Goal: Task Accomplishment & Management: Use online tool/utility

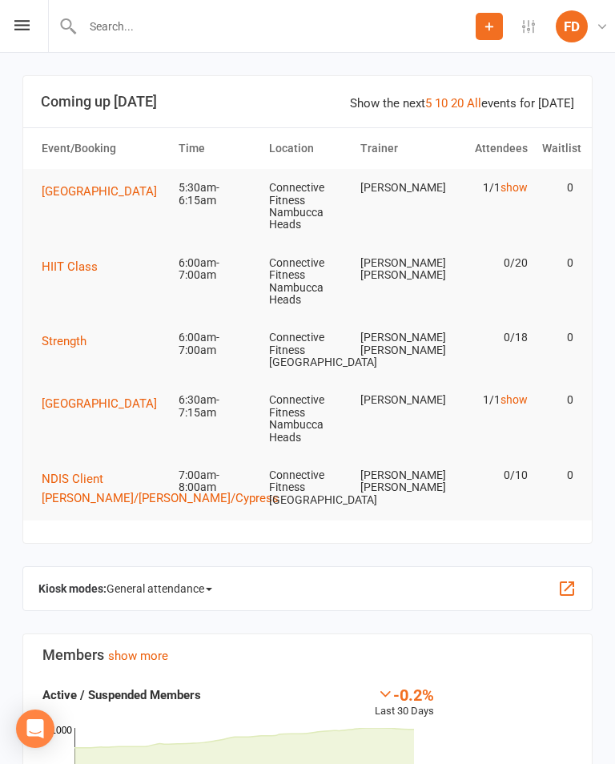
click at [572, 586] on button "button" at bounding box center [566, 588] width 19 height 19
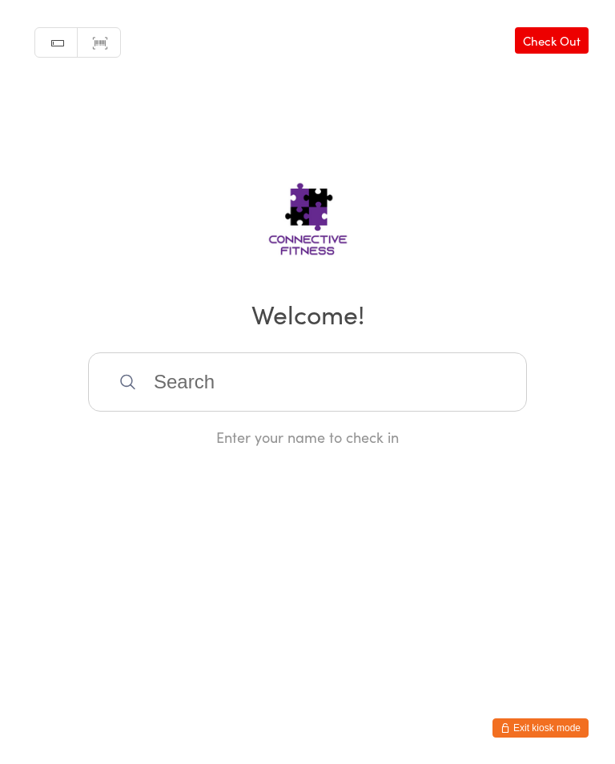
click at [167, 386] on input "search" at bounding box center [307, 381] width 439 height 59
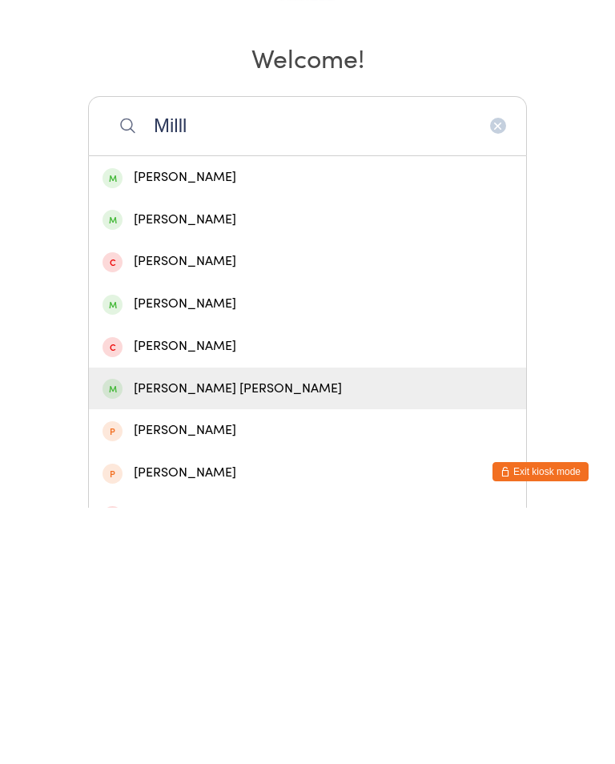
type input "Milll"
click at [138, 634] on div "Jackson Miller" at bounding box center [307, 645] width 410 height 22
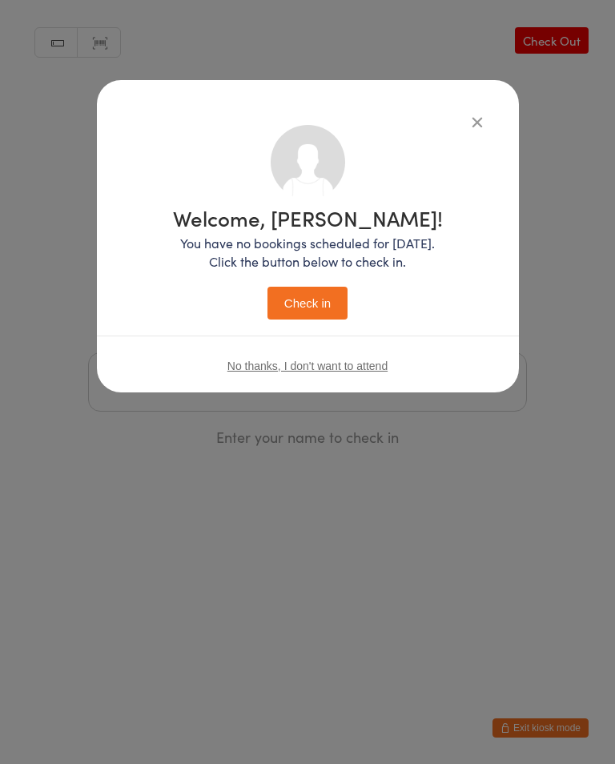
click at [291, 306] on button "Check in" at bounding box center [307, 303] width 80 height 33
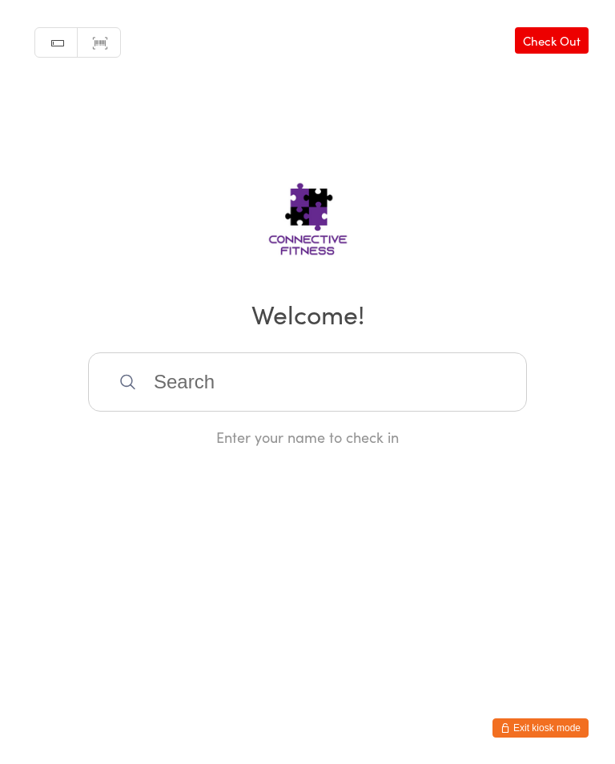
click at [180, 387] on input "search" at bounding box center [307, 381] width 439 height 59
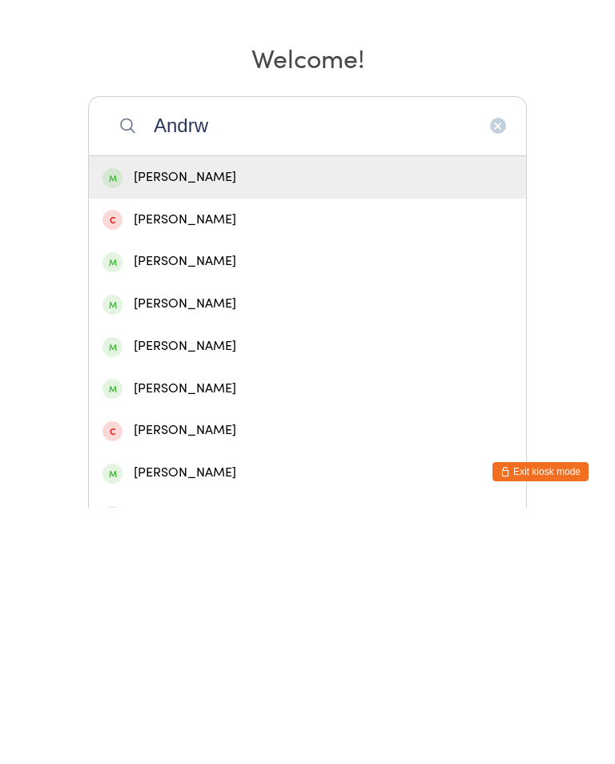
type input "Andrw"
click at [223, 549] on div "Andrew Holmes" at bounding box center [307, 560] width 410 height 22
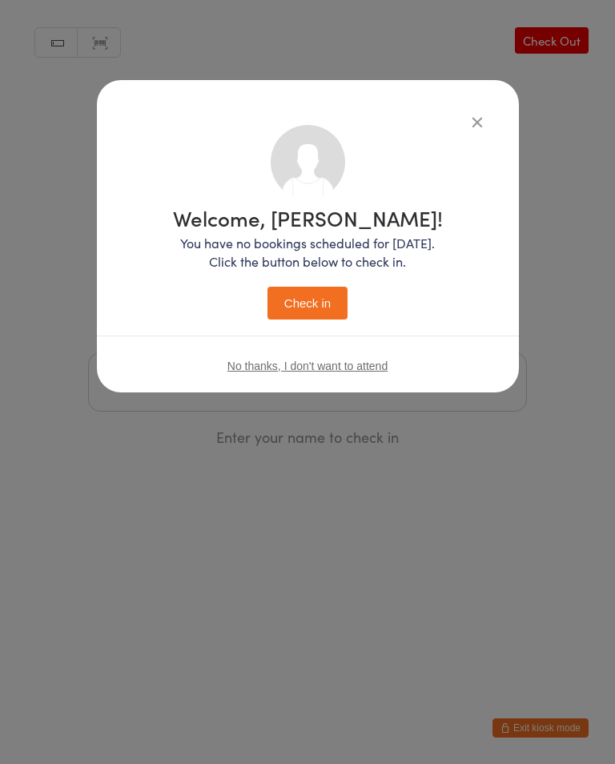
click at [324, 304] on button "Check in" at bounding box center [307, 303] width 80 height 33
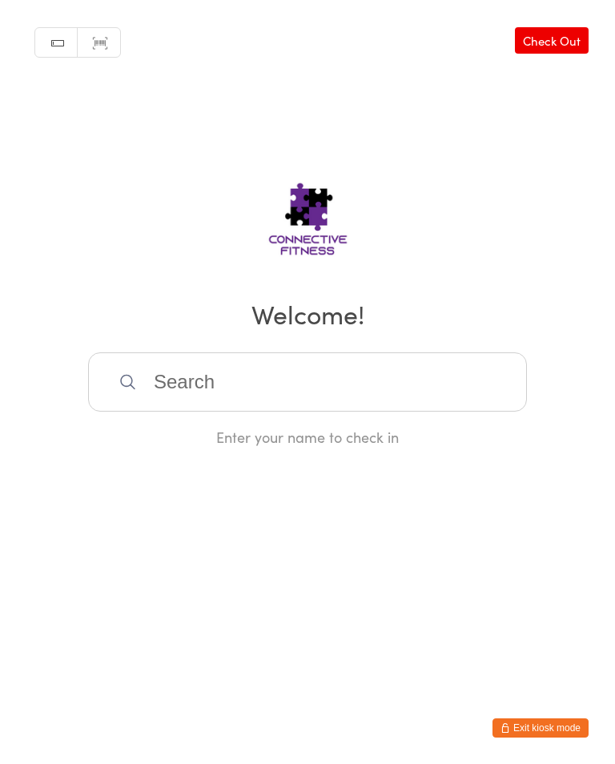
click at [395, 371] on input "search" at bounding box center [307, 381] width 439 height 59
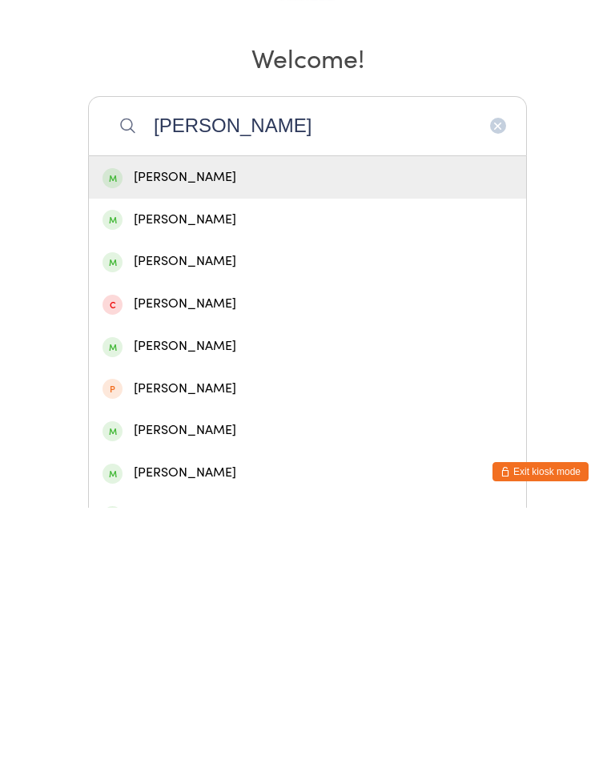
type input "Harrison"
click at [285, 507] on div "Harrison Kennedy" at bounding box center [307, 518] width 410 height 22
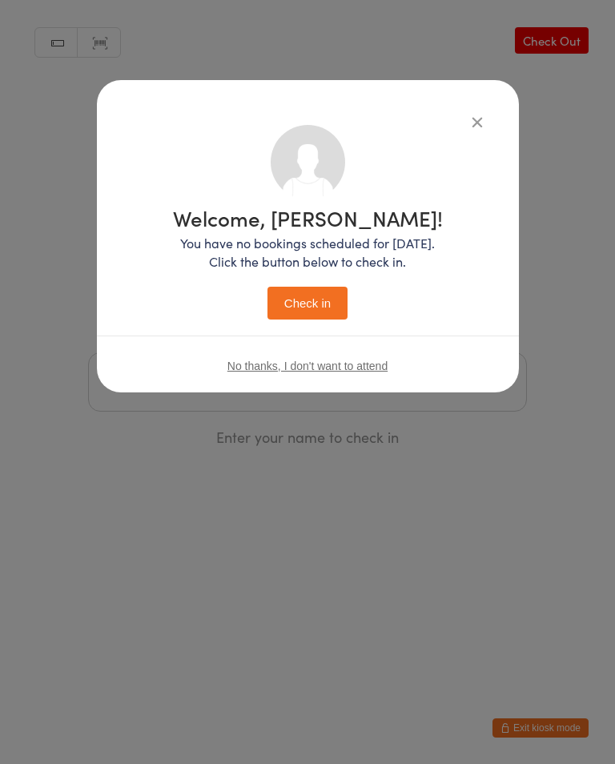
click at [334, 297] on button "Check in" at bounding box center [307, 303] width 80 height 33
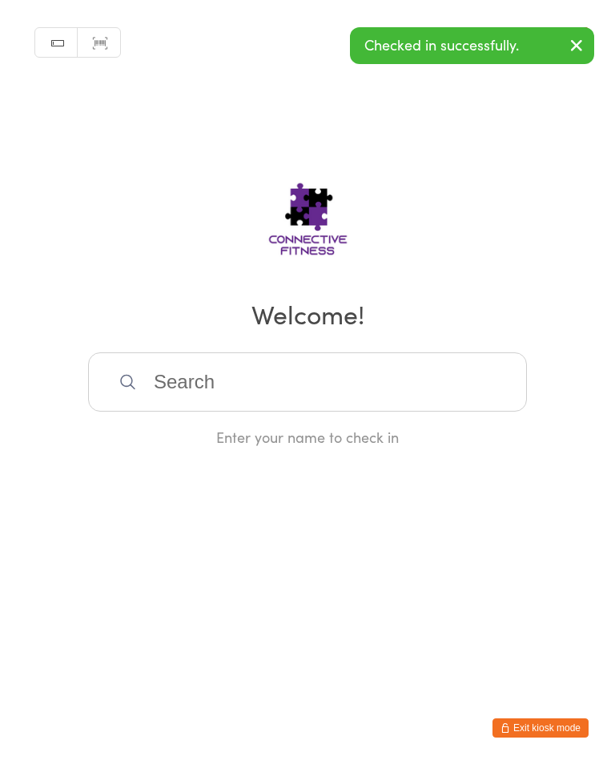
click at [472, 397] on input "search" at bounding box center [307, 381] width 439 height 59
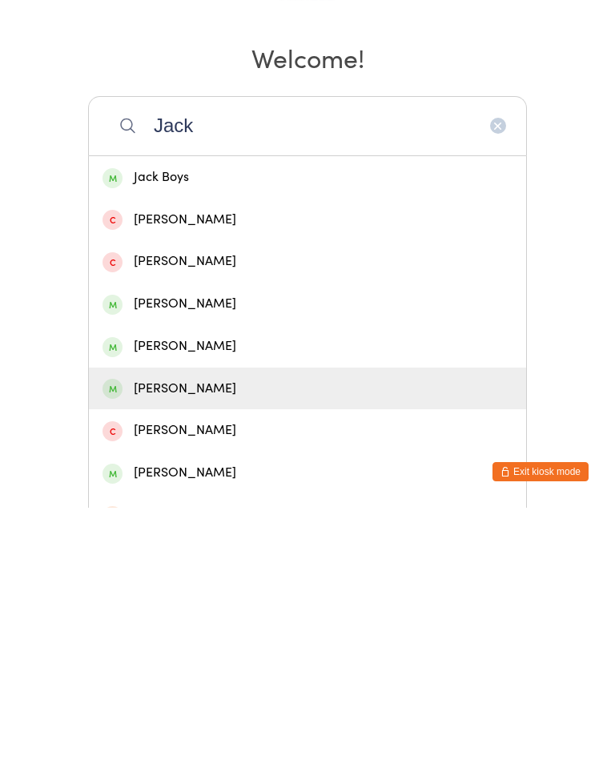
type input "Jack"
click at [224, 634] on div "Jack Noonan" at bounding box center [307, 645] width 410 height 22
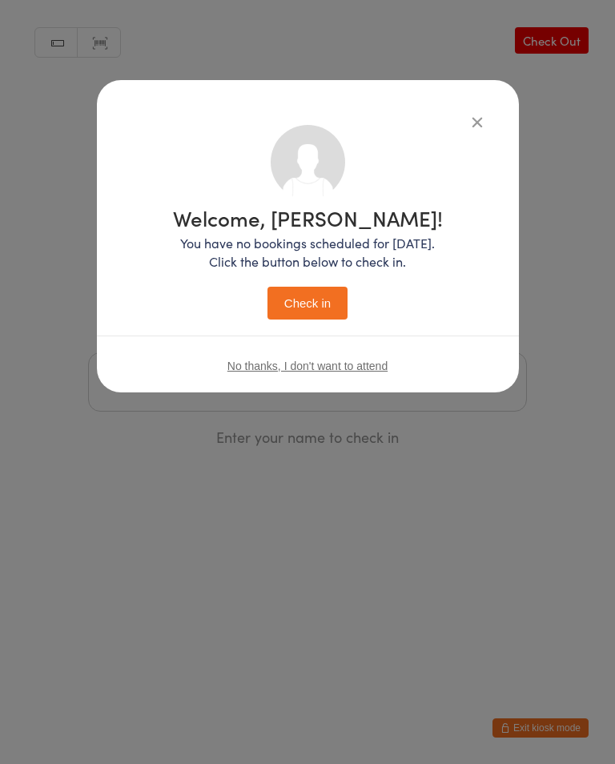
click at [321, 301] on button "Check in" at bounding box center [307, 303] width 80 height 33
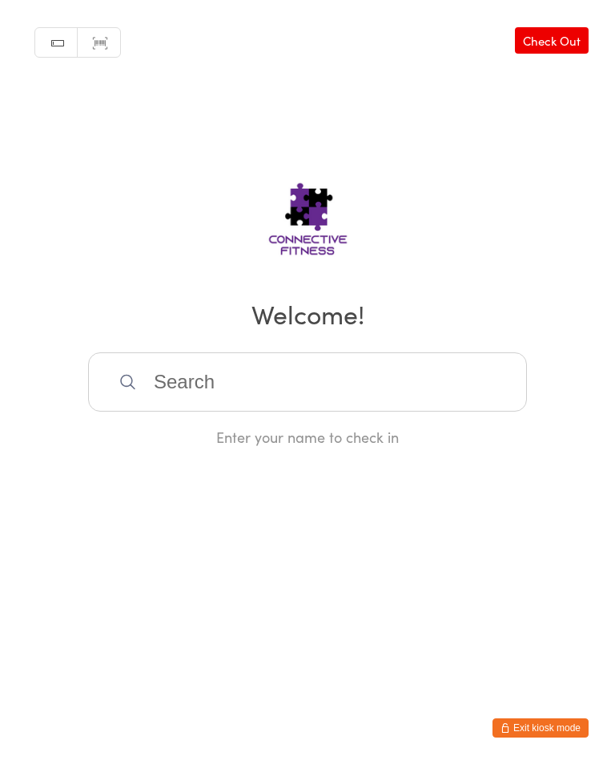
click at [260, 411] on input "search" at bounding box center [307, 381] width 439 height 59
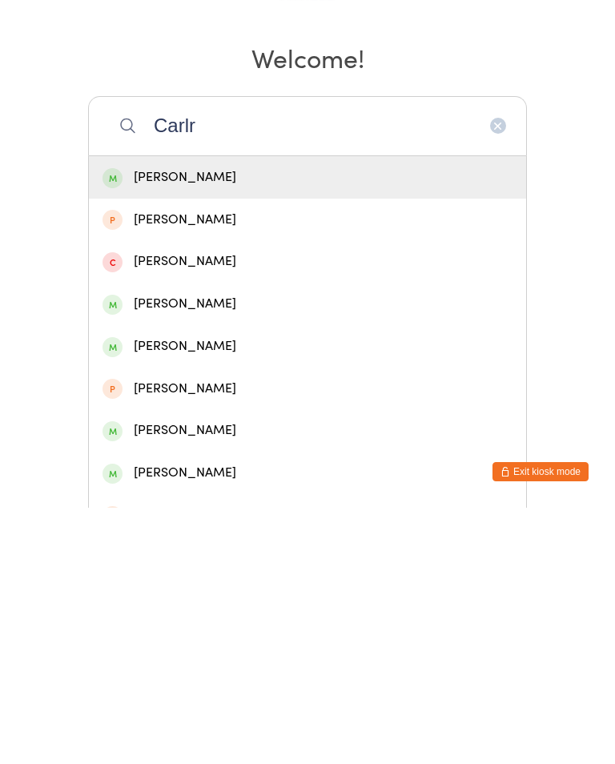
type input "Carlr"
click at [145, 423] on div "Carly Duggan" at bounding box center [307, 434] width 410 height 22
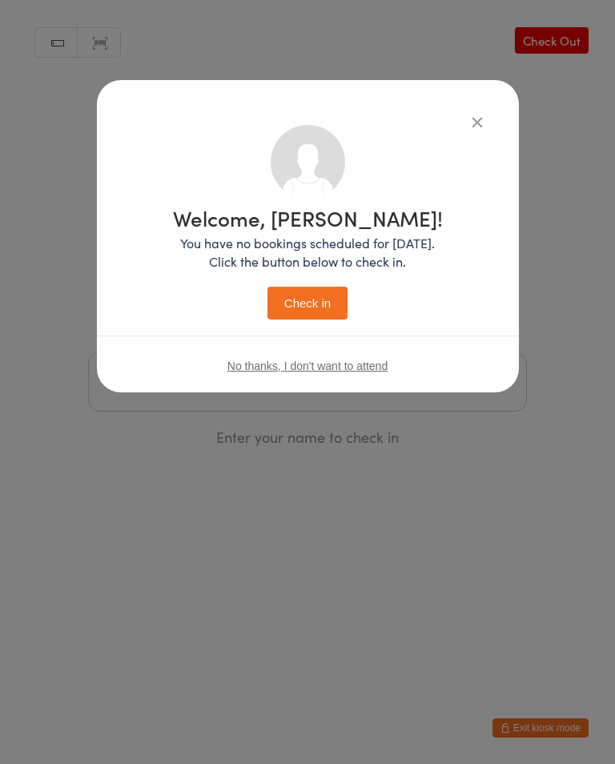
click at [301, 299] on button "Check in" at bounding box center [307, 303] width 80 height 33
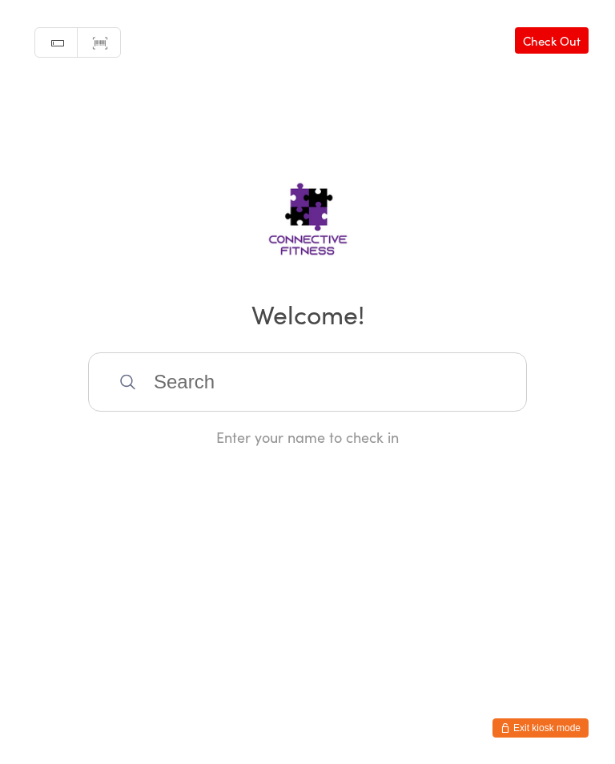
click at [241, 387] on input "search" at bounding box center [307, 381] width 439 height 59
click at [242, 386] on input "search" at bounding box center [307, 381] width 439 height 59
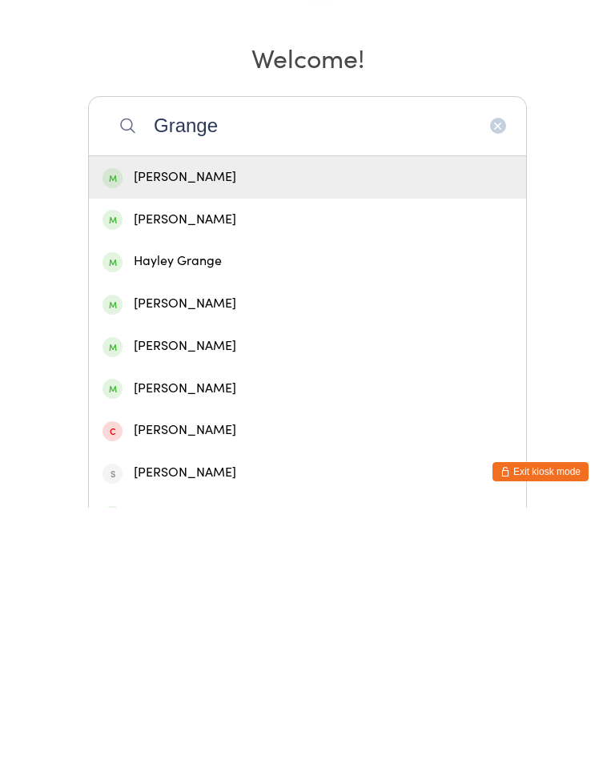
type input "Grange"
click at [190, 549] on div "Justin Grange" at bounding box center [307, 560] width 410 height 22
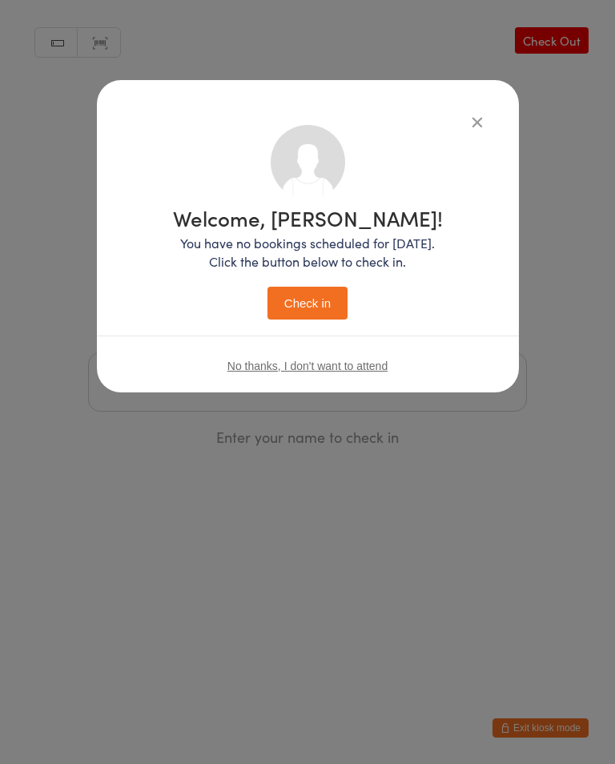
click at [307, 288] on button "Check in" at bounding box center [307, 303] width 80 height 33
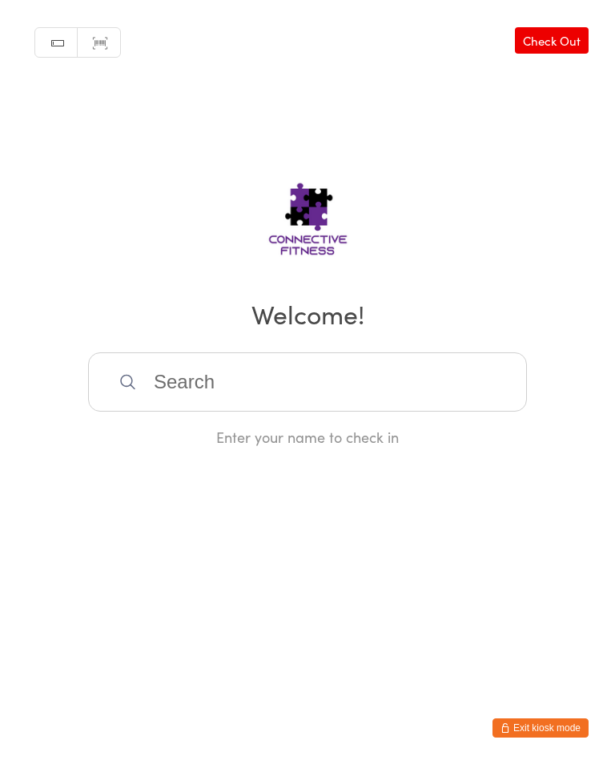
click at [273, 394] on input "search" at bounding box center [307, 381] width 439 height 59
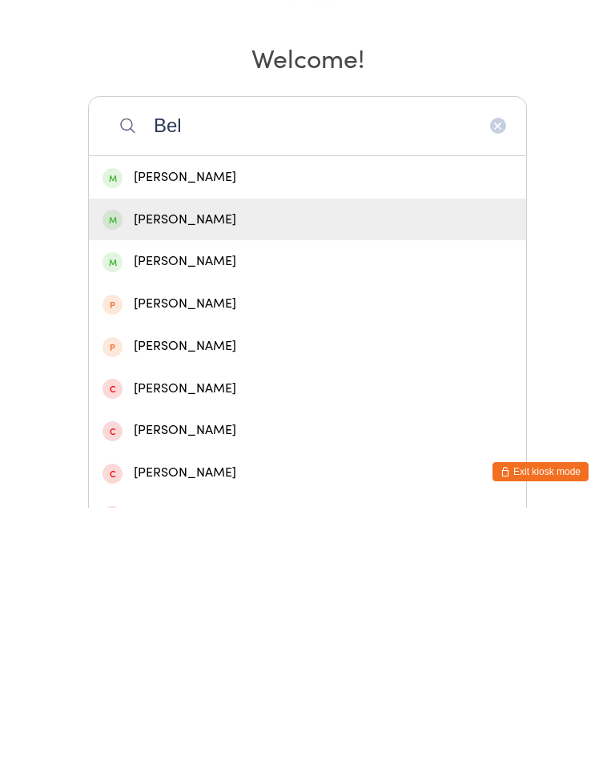
type input "Bel"
click at [172, 465] on div "Belen Mendez" at bounding box center [307, 476] width 410 height 22
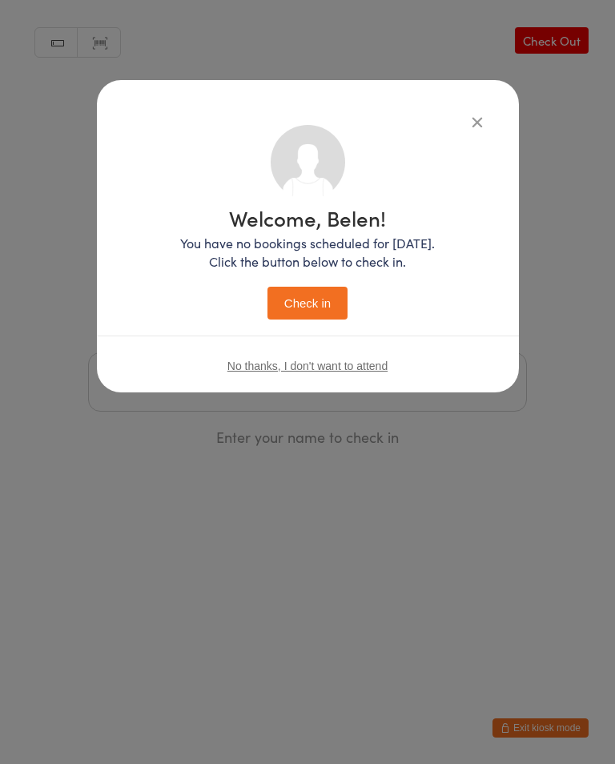
click at [313, 295] on button "Check in" at bounding box center [307, 303] width 80 height 33
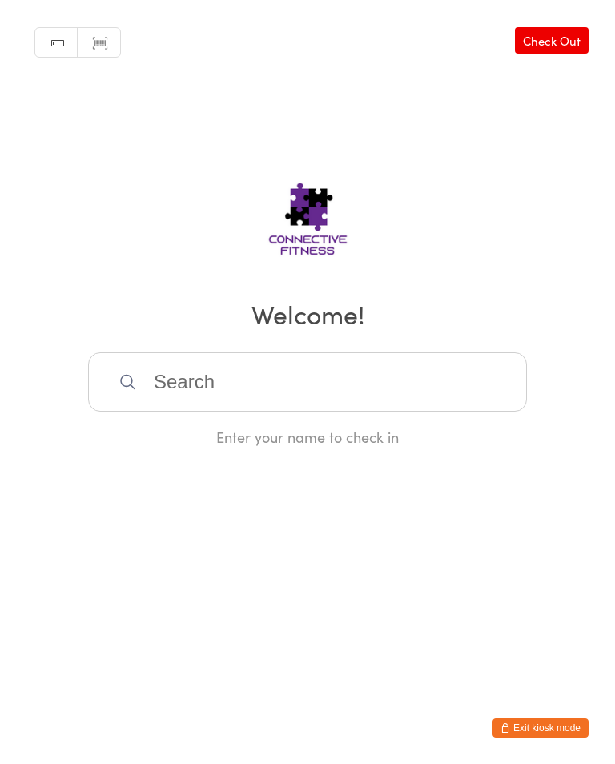
click at [219, 396] on input "search" at bounding box center [307, 381] width 439 height 59
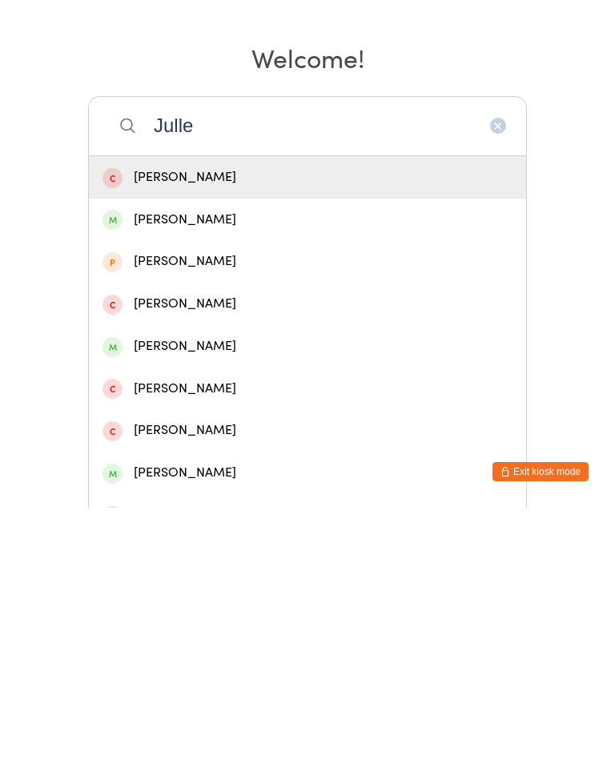
type input "Julle"
click at [177, 718] on div "Jules Leaudais" at bounding box center [307, 729] width 410 height 22
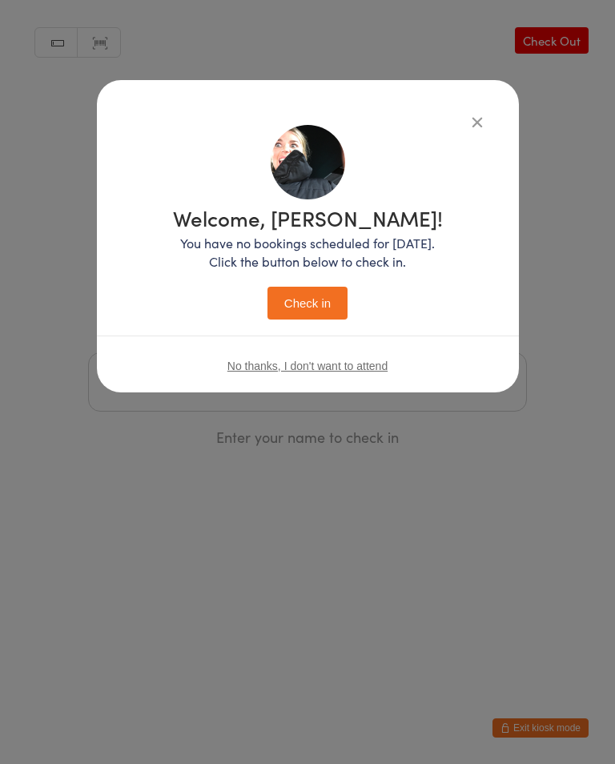
click at [298, 308] on button "Check in" at bounding box center [307, 303] width 80 height 33
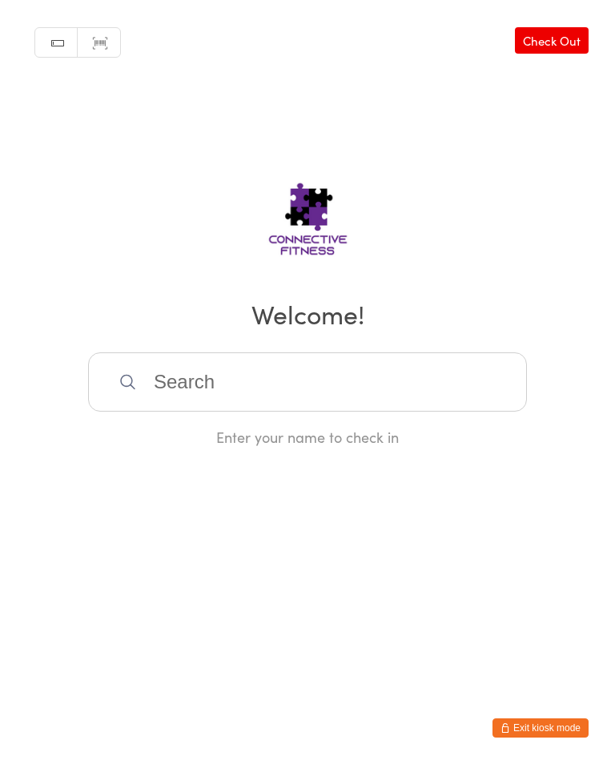
click at [174, 409] on input "search" at bounding box center [307, 381] width 439 height 59
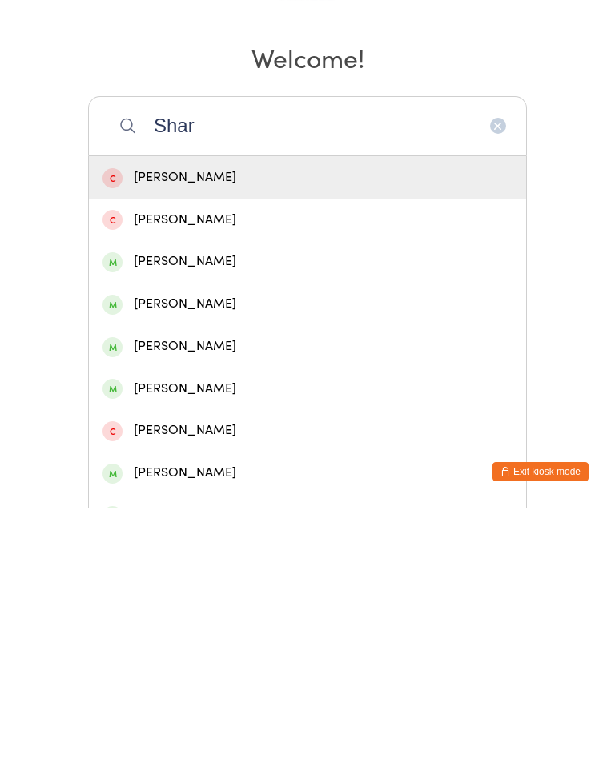
type input "Shar"
click at [202, 507] on div "Sharon Wilson" at bounding box center [307, 518] width 410 height 22
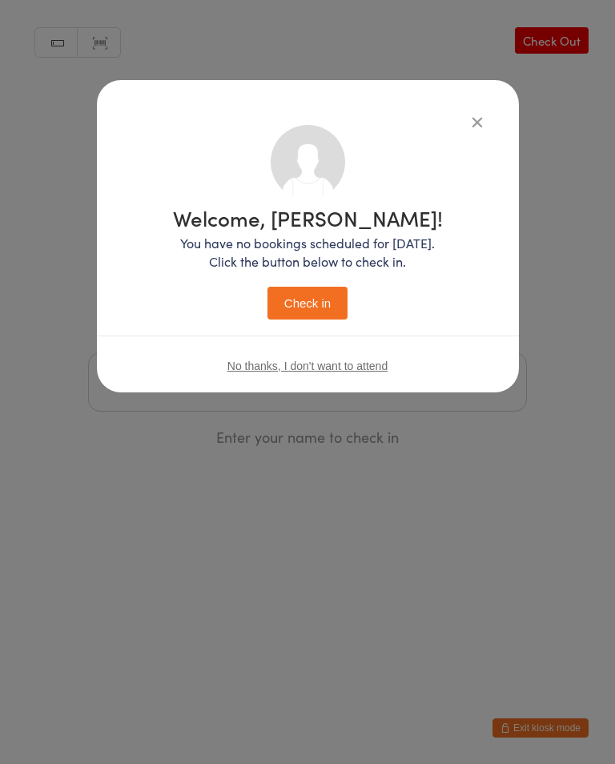
click at [310, 293] on button "Check in" at bounding box center [307, 303] width 80 height 33
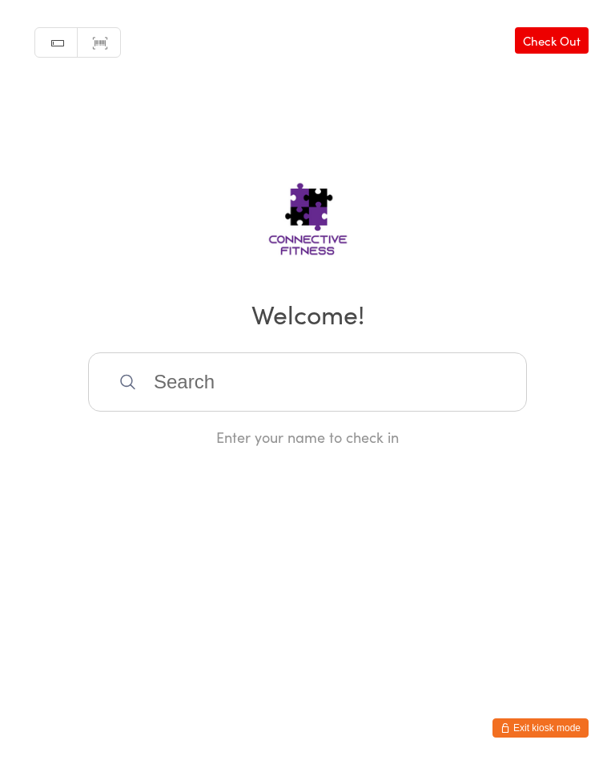
click at [134, 400] on input "search" at bounding box center [307, 381] width 439 height 59
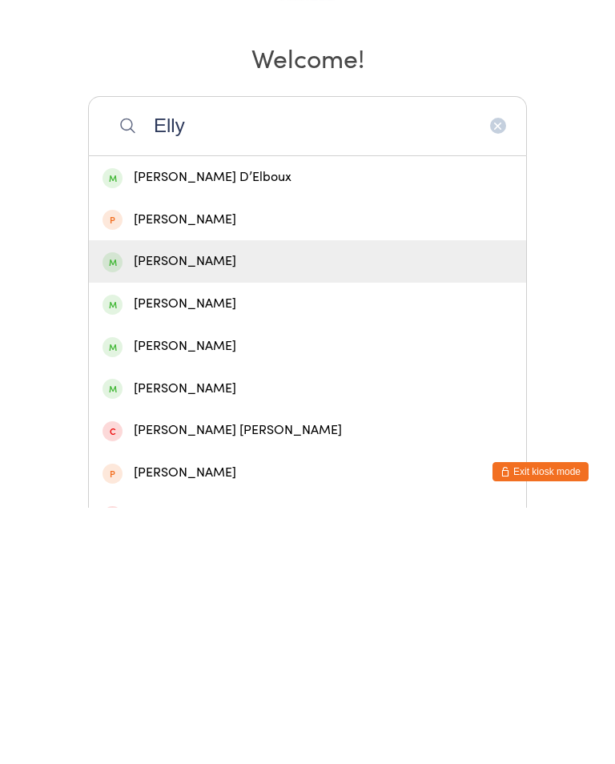
type input "Elly"
click at [190, 507] on div "Elly-Joy McGrath" at bounding box center [307, 518] width 410 height 22
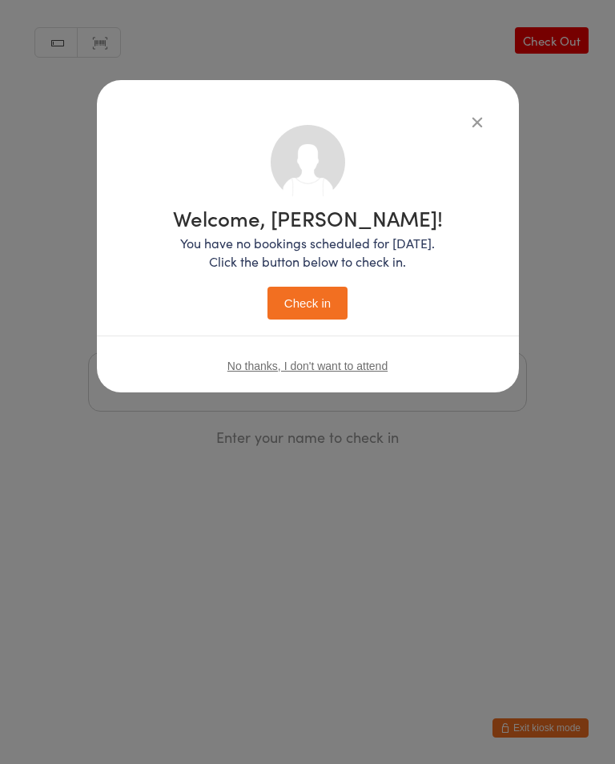
click at [329, 293] on button "Check in" at bounding box center [307, 303] width 80 height 33
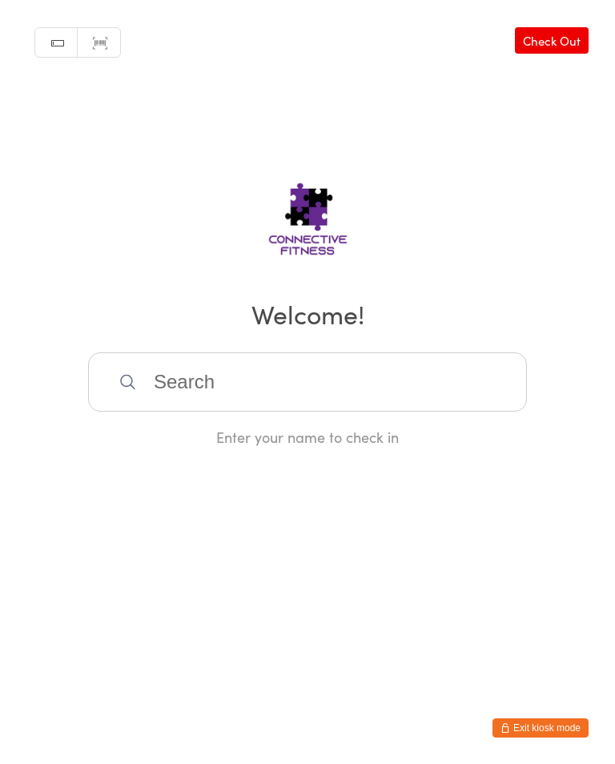
click at [194, 391] on input "search" at bounding box center [307, 381] width 439 height 59
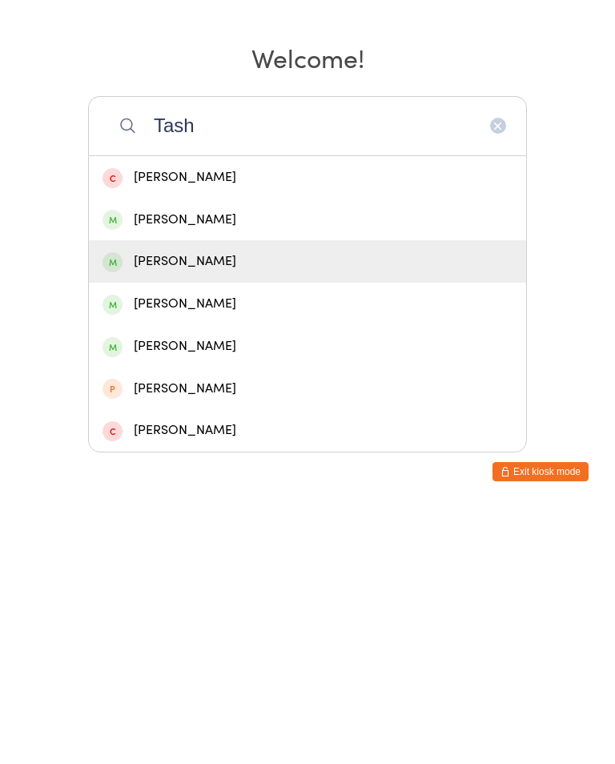
type input "Tash"
click at [160, 507] on div "Tash Hilbert" at bounding box center [307, 518] width 410 height 22
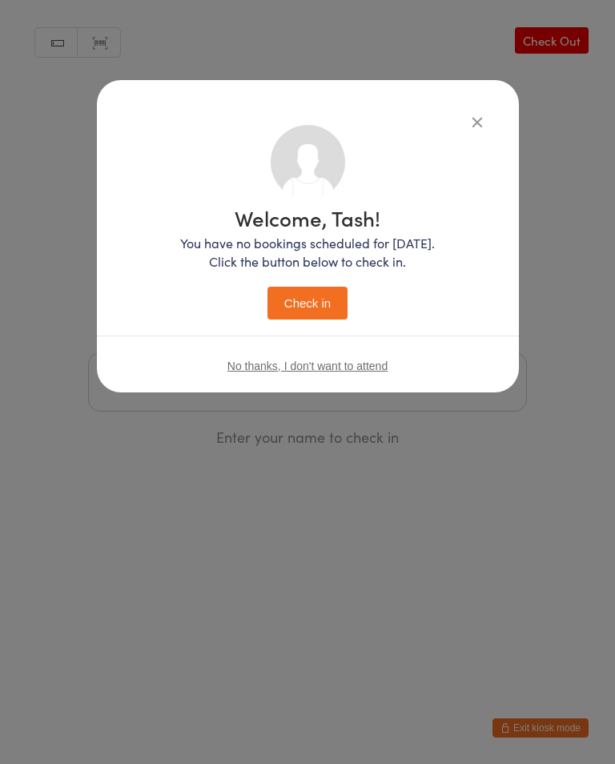
click at [311, 302] on button "Check in" at bounding box center [307, 303] width 80 height 33
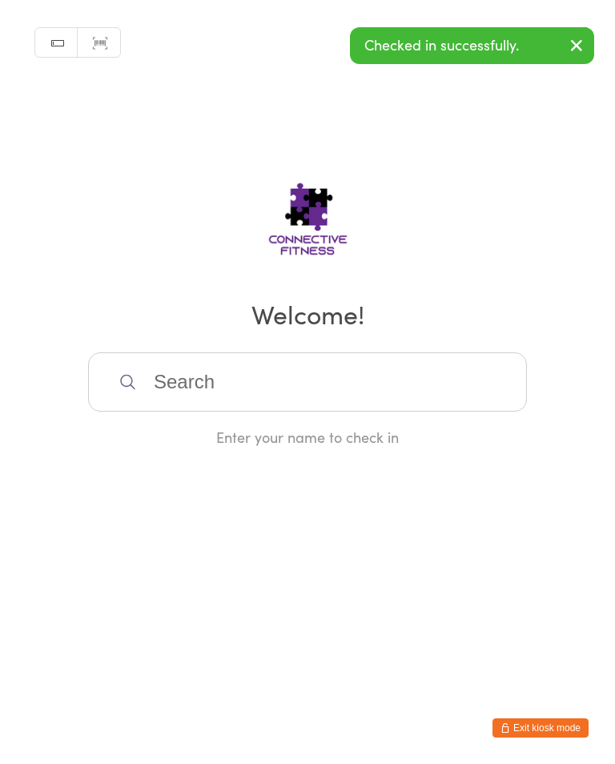
click at [269, 392] on input "search" at bounding box center [307, 381] width 439 height 59
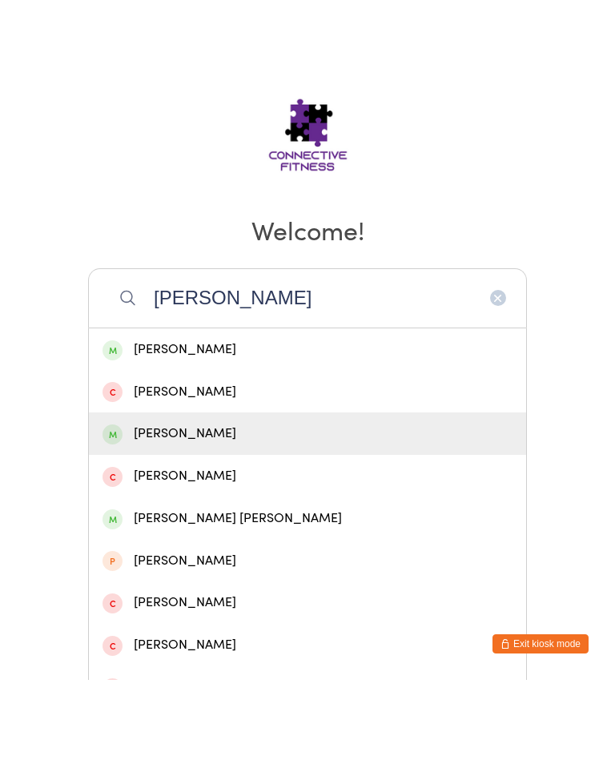
type input "Cher"
click at [271, 507] on div "Cherrie reffold" at bounding box center [307, 518] width 410 height 22
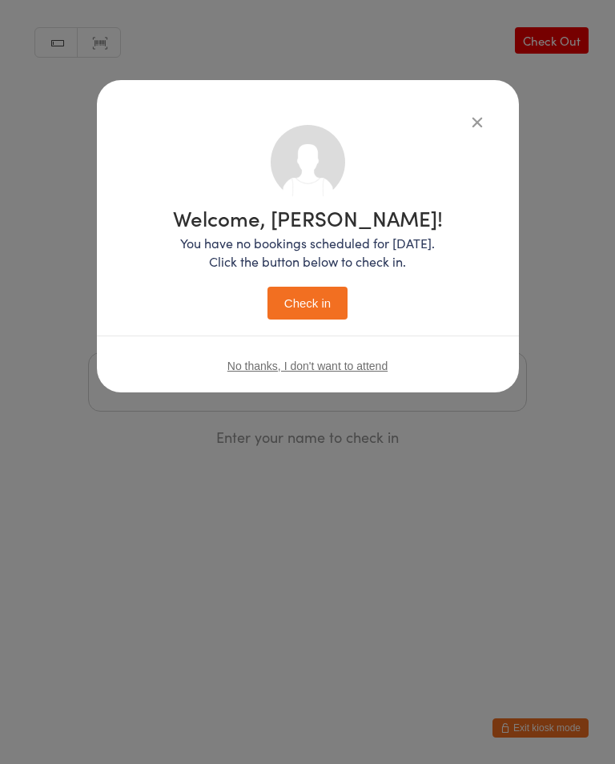
click at [320, 290] on button "Check in" at bounding box center [307, 303] width 80 height 33
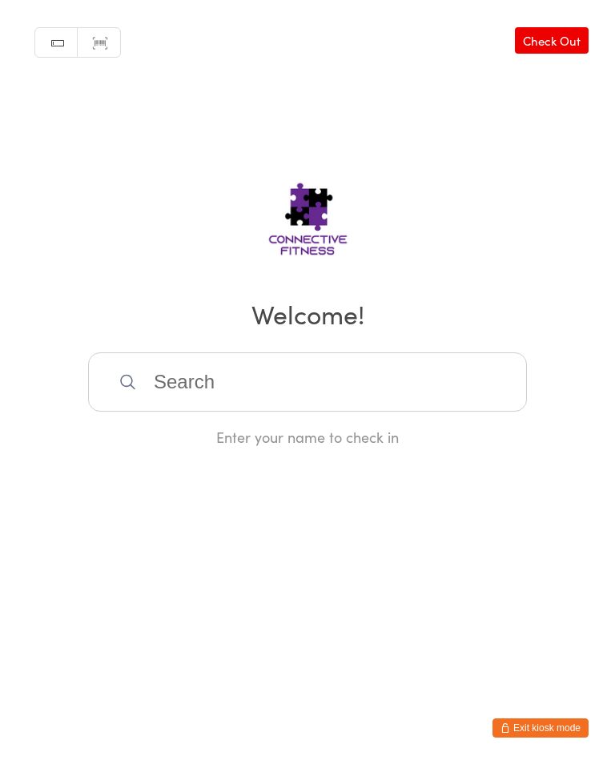
click at [343, 370] on input "search" at bounding box center [307, 381] width 439 height 59
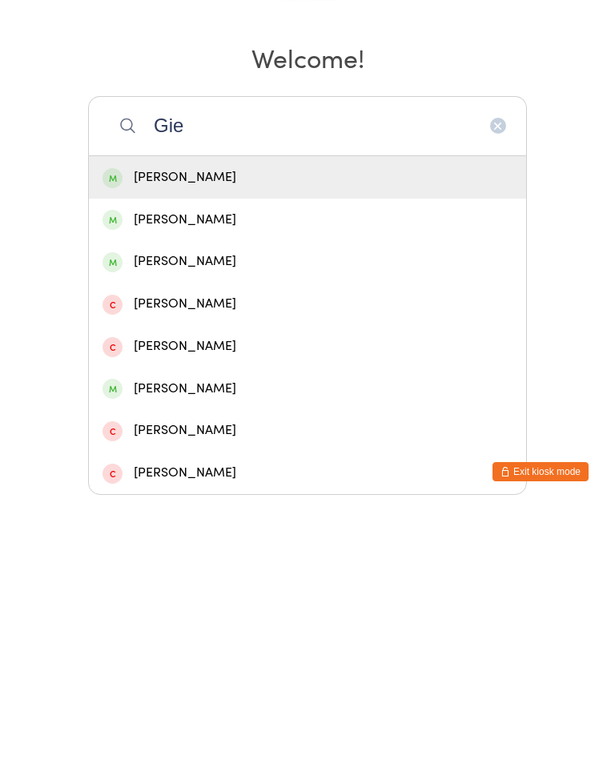
type input "Gie"
click at [224, 423] on div "Tracey Gietz" at bounding box center [307, 434] width 410 height 22
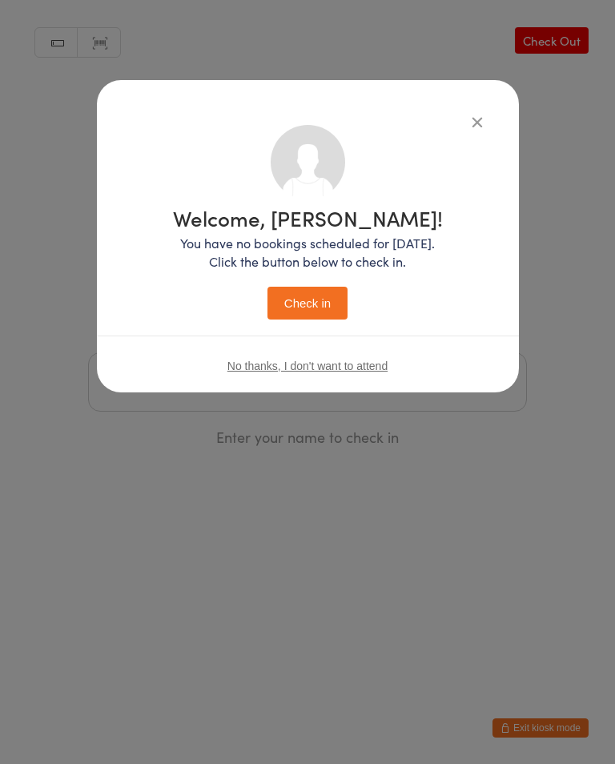
click at [311, 308] on button "Check in" at bounding box center [307, 303] width 80 height 33
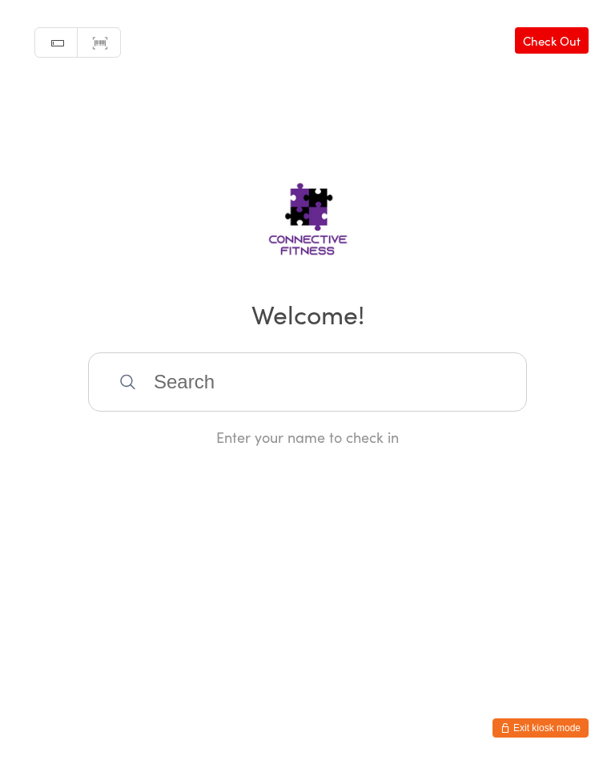
click at [282, 376] on input "search" at bounding box center [307, 381] width 439 height 59
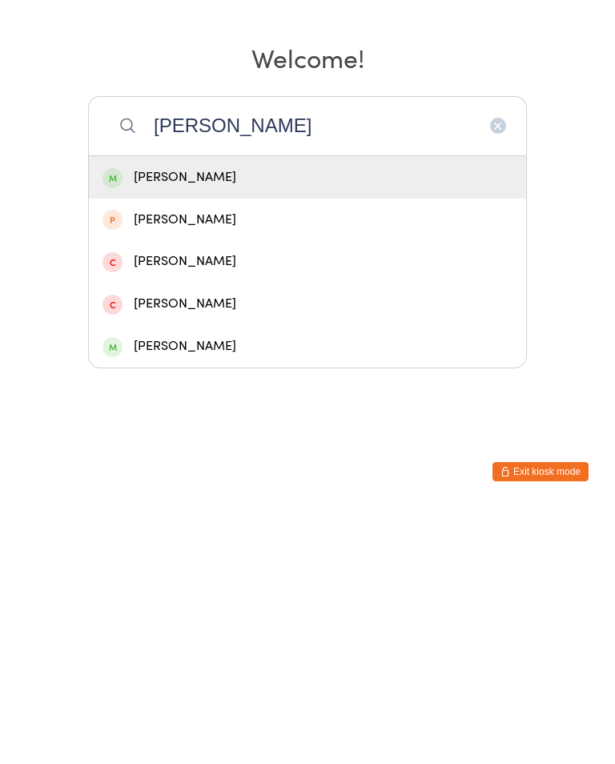
type input "Binay"
click at [200, 423] on div "Binay Kumar" at bounding box center [307, 434] width 410 height 22
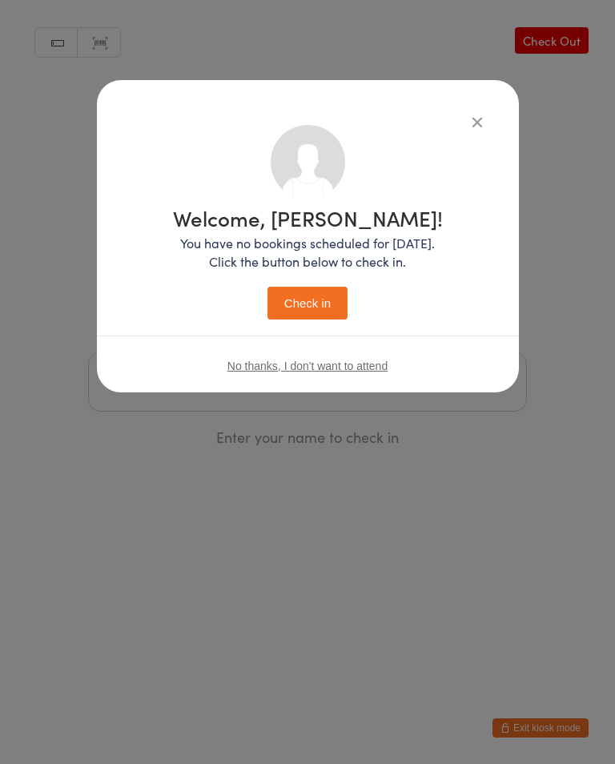
click at [258, 291] on div "Welcome, Binay! You have no bookings scheduled for today. Click the button belo…" at bounding box center [308, 263] width 270 height 112
click at [289, 306] on button "Check in" at bounding box center [307, 303] width 80 height 33
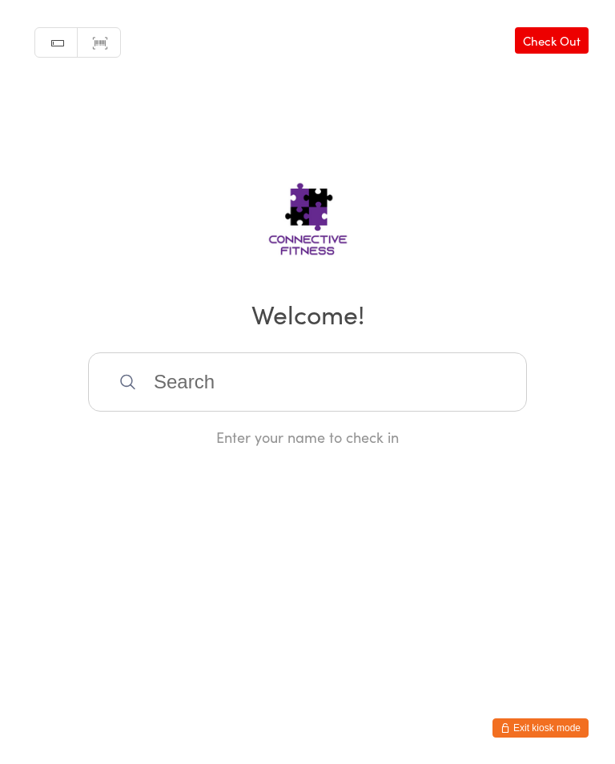
click at [256, 396] on input "search" at bounding box center [307, 381] width 439 height 59
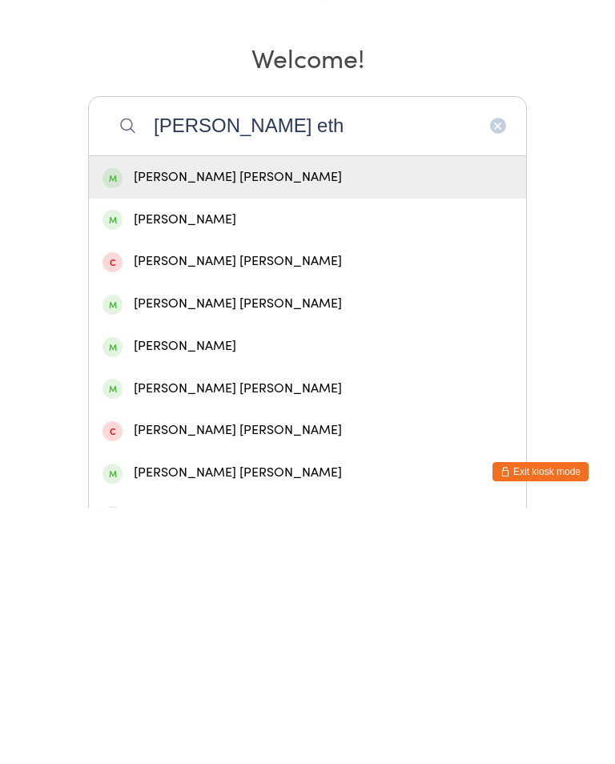
type input "Jackson eth"
click at [269, 423] on div "Jackson Etheridge" at bounding box center [307, 434] width 410 height 22
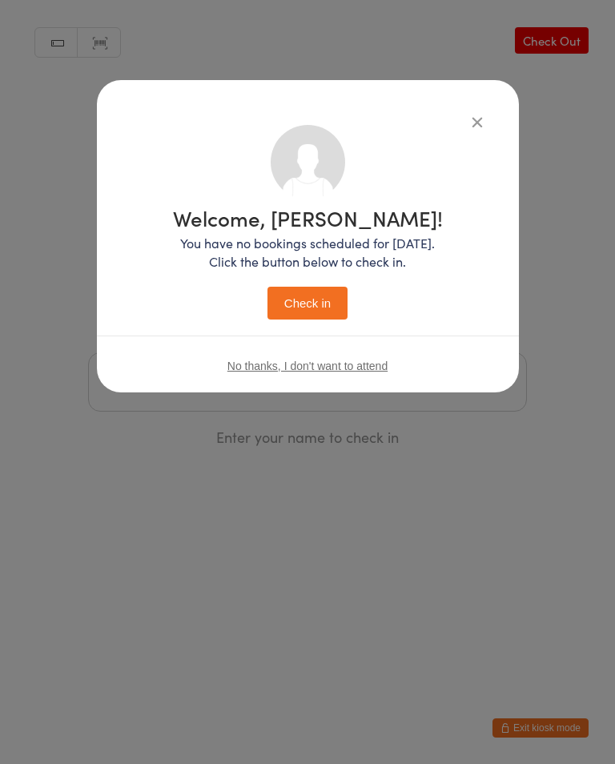
click at [299, 310] on button "Check in" at bounding box center [307, 303] width 80 height 33
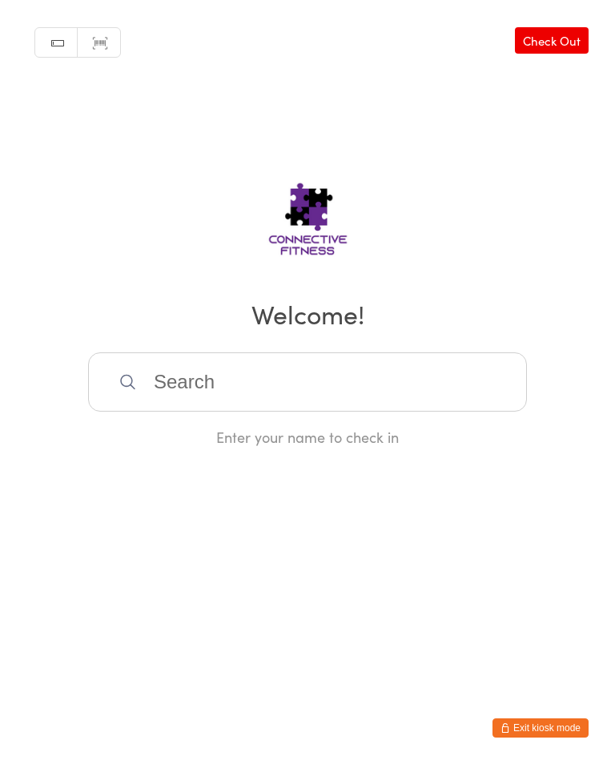
click at [547, 34] on link "Check Out" at bounding box center [552, 40] width 74 height 26
click at [153, 394] on input "search" at bounding box center [307, 381] width 439 height 59
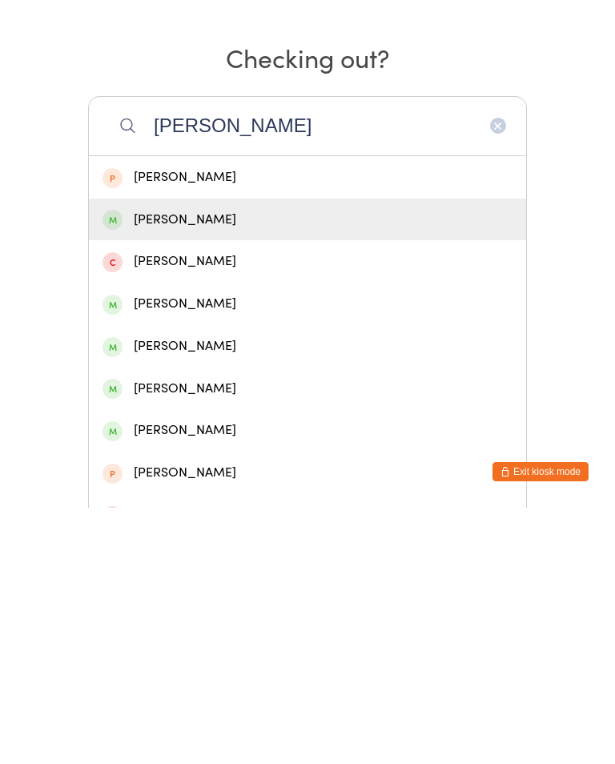
type input "Carl"
click at [154, 465] on div "Carly Duggan" at bounding box center [307, 476] width 410 height 22
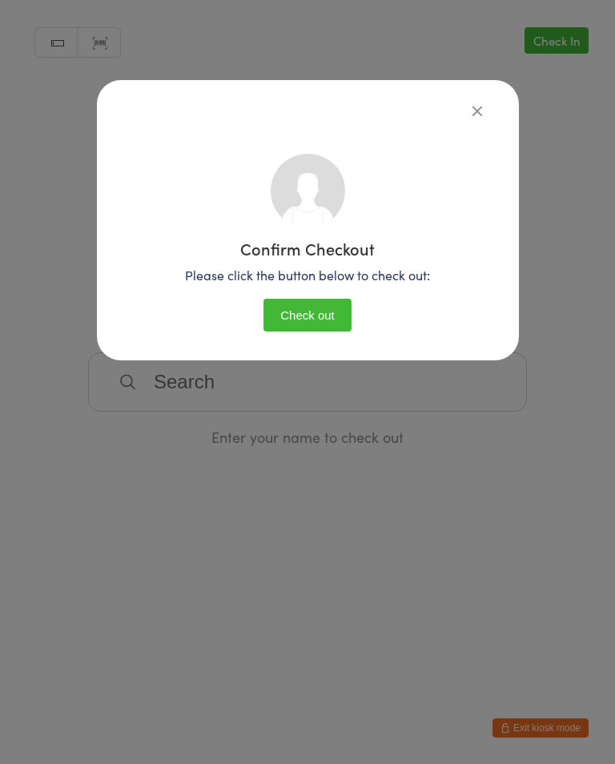
click at [293, 314] on button "Check out" at bounding box center [307, 315] width 88 height 33
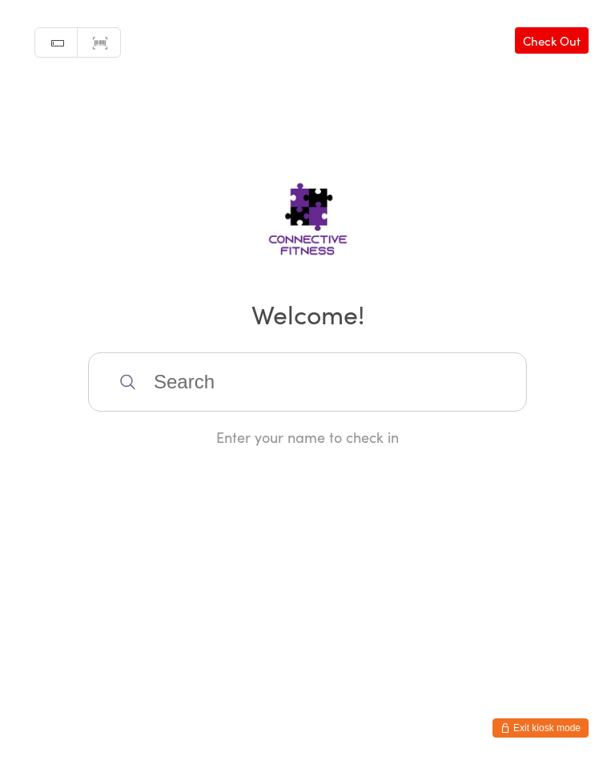
click at [195, 395] on input "search" at bounding box center [307, 381] width 439 height 59
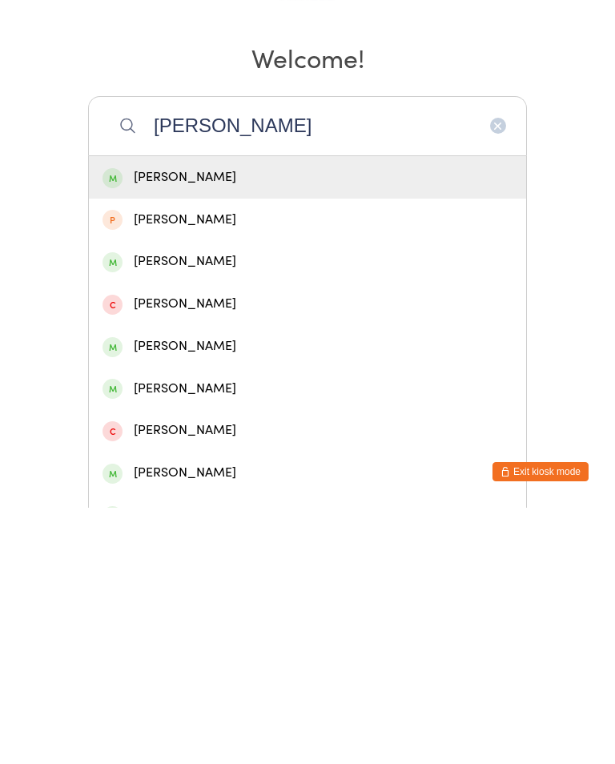
type input "Matt"
click at [228, 423] on div "Matt Smith" at bounding box center [307, 434] width 410 height 22
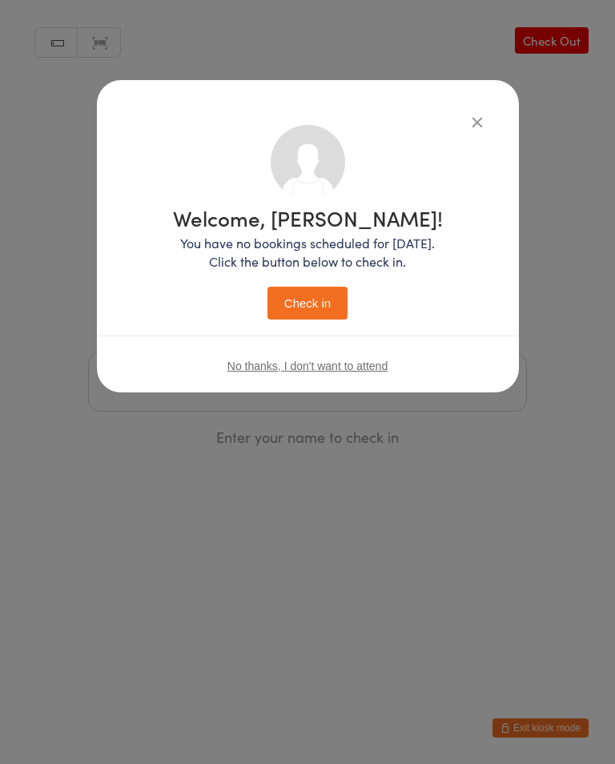
click at [328, 300] on button "Check in" at bounding box center [307, 303] width 80 height 33
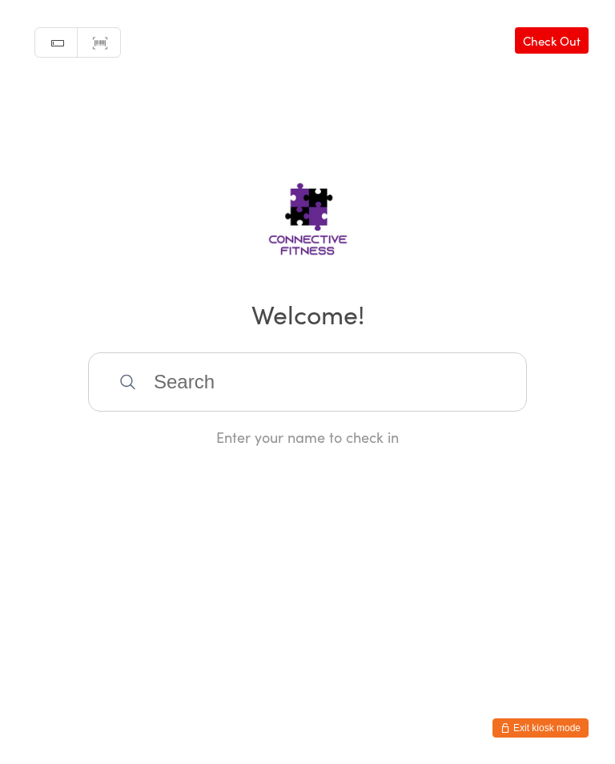
click at [269, 375] on input "search" at bounding box center [307, 381] width 439 height 59
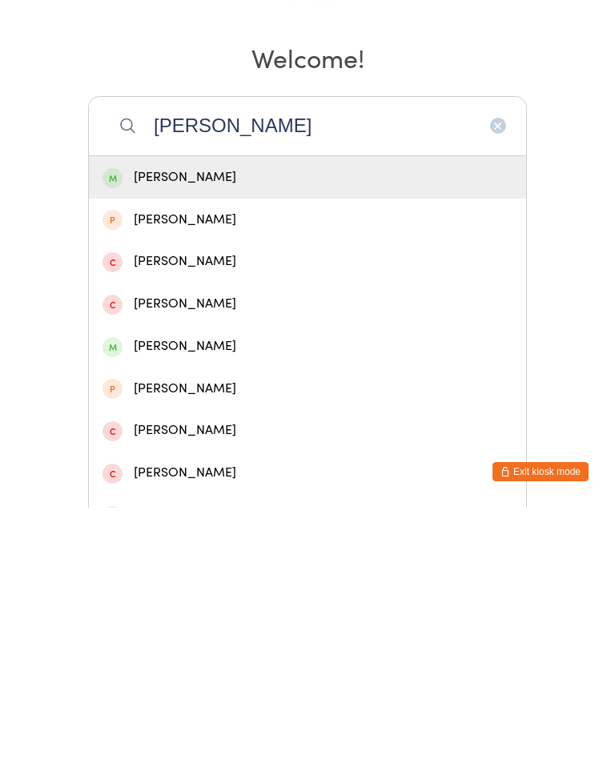
type input "Brett nd"
click at [199, 423] on div "Brett Needham" at bounding box center [307, 434] width 410 height 22
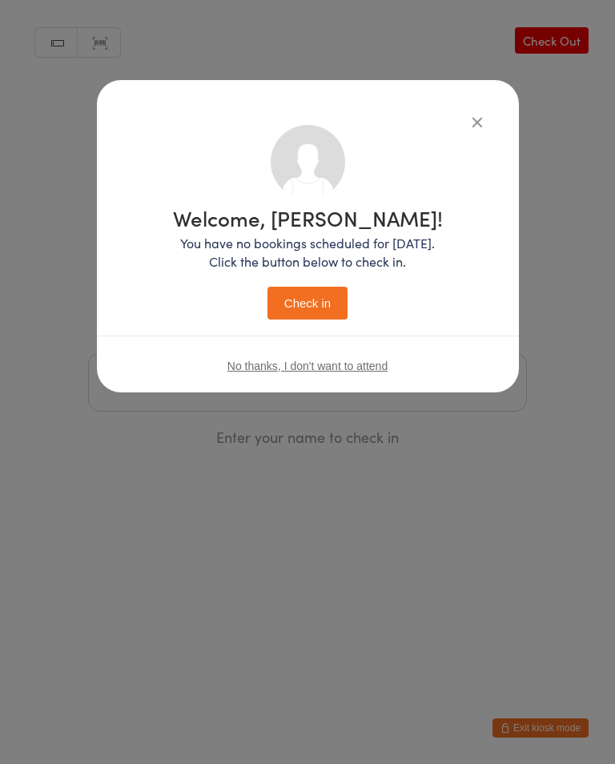
click at [292, 303] on button "Check in" at bounding box center [307, 303] width 80 height 33
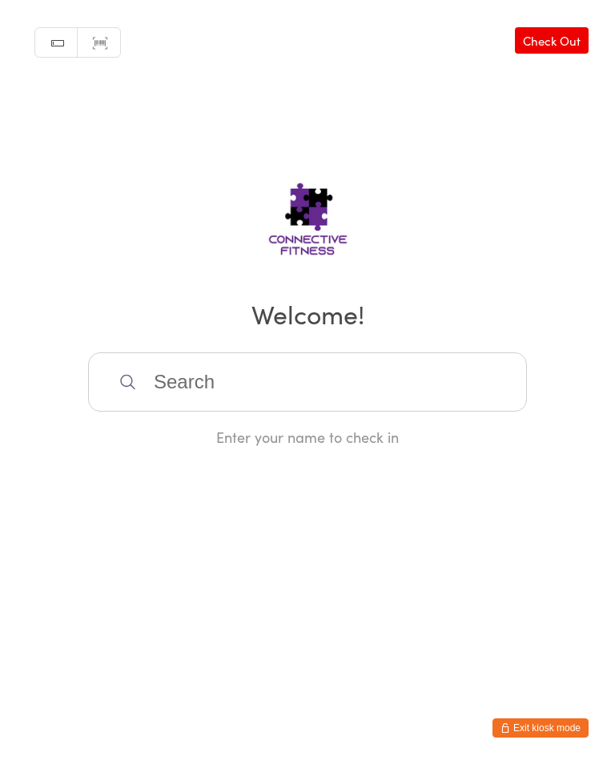
click at [383, 373] on input "search" at bounding box center [307, 381] width 439 height 59
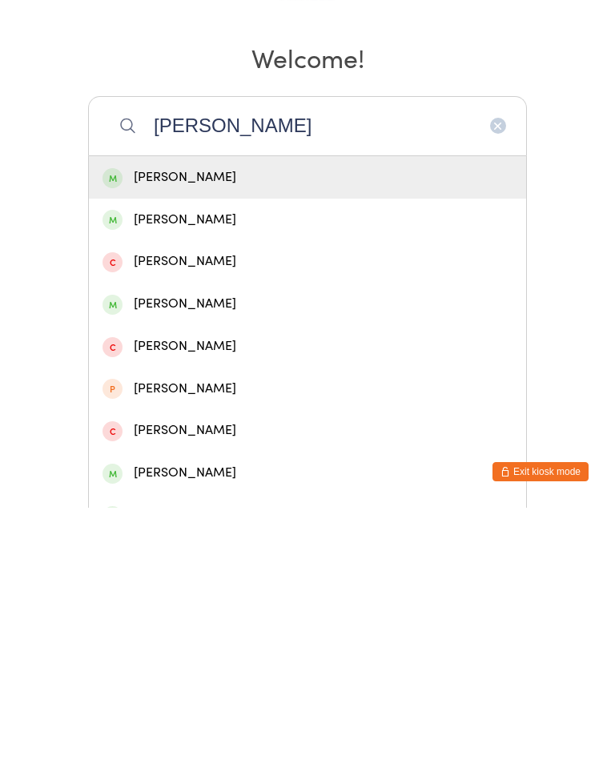
type input "Meg"
click at [276, 423] on div "Meg Grange" at bounding box center [307, 434] width 410 height 22
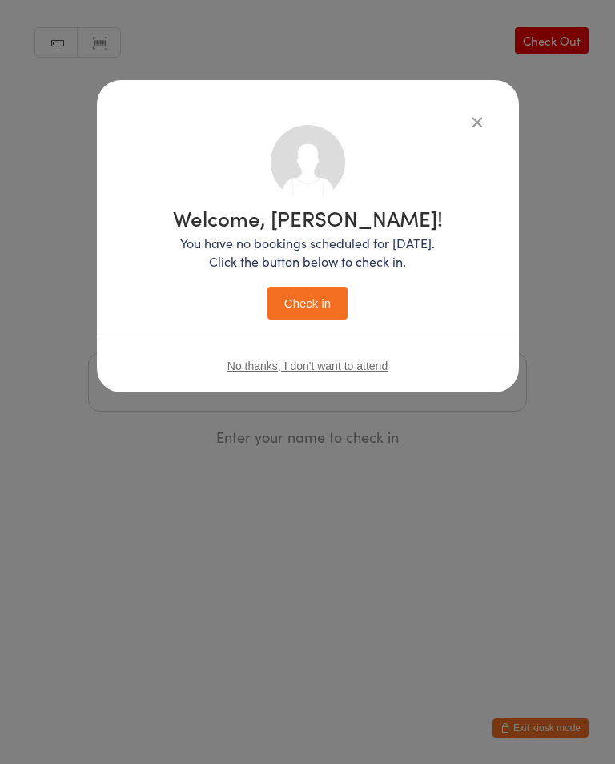
click at [326, 315] on button "Check in" at bounding box center [307, 303] width 80 height 33
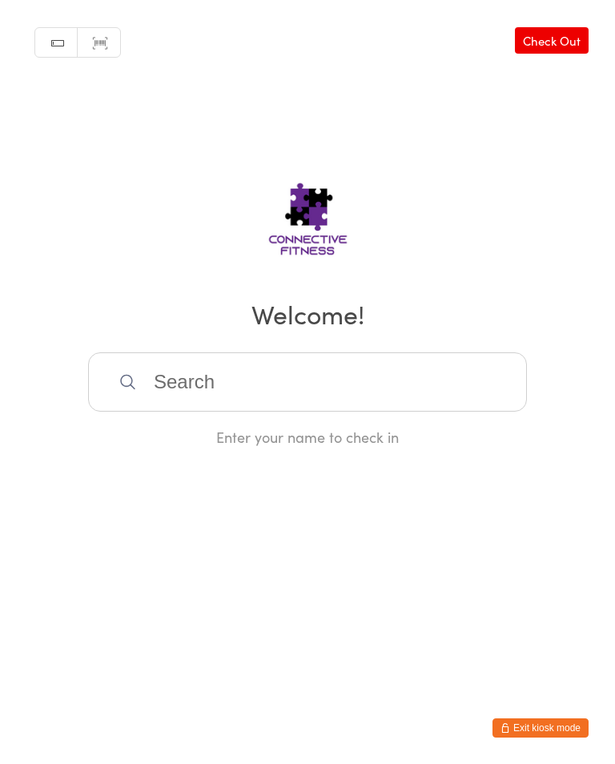
click at [271, 361] on input "search" at bounding box center [307, 381] width 439 height 59
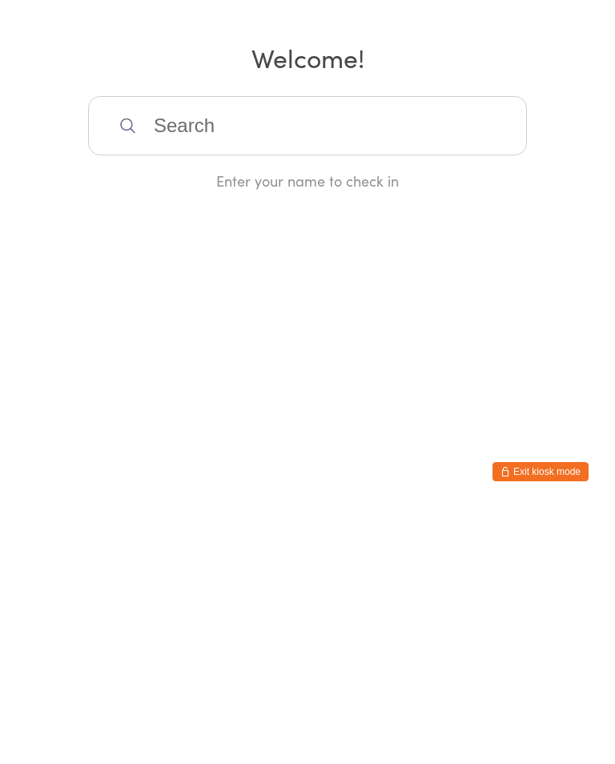
click at [429, 312] on html "You have now entered Kiosk Mode. Members will be able to check themselves in us…" at bounding box center [307, 382] width 615 height 764
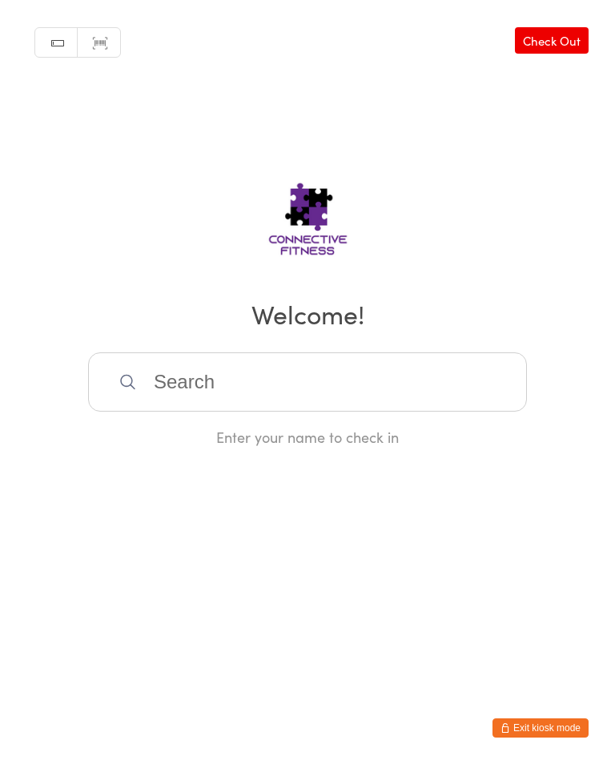
click at [557, 16] on div "Manual search Scanner input Check Out Welcome! Enter your name to check in" at bounding box center [307, 223] width 615 height 447
click at [563, 43] on link "Check Out" at bounding box center [552, 40] width 74 height 26
click at [348, 399] on input "search" at bounding box center [307, 381] width 439 height 59
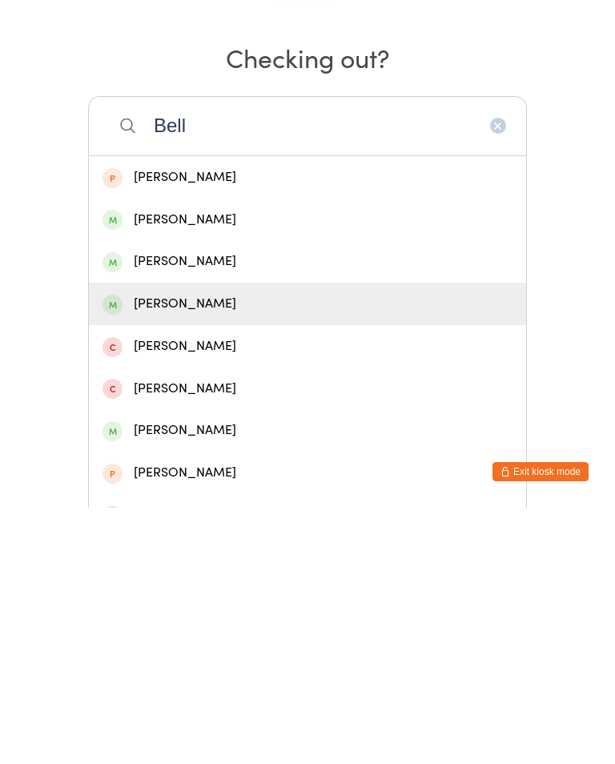
type input "Bell"
click at [194, 549] on div "Belen Mendez" at bounding box center [307, 560] width 410 height 22
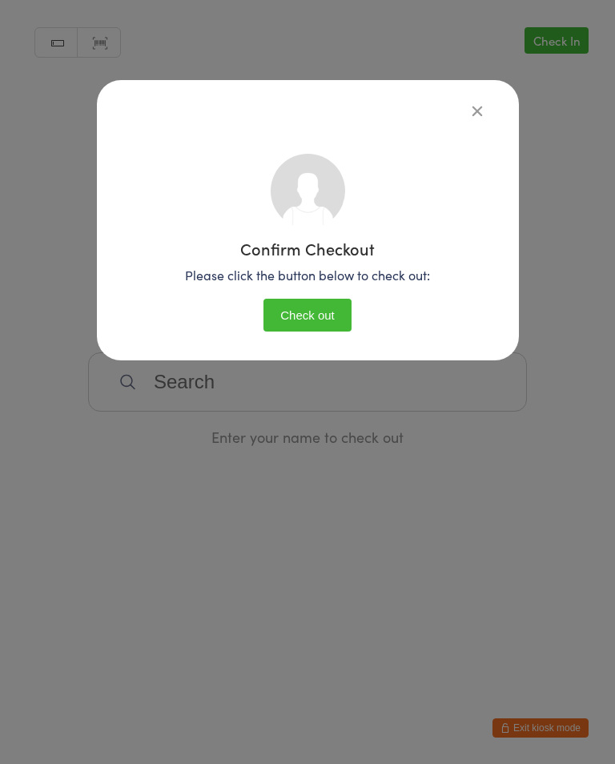
click at [302, 278] on p "Please click the button below to check out:" at bounding box center [308, 274] width 358 height 15
click at [305, 319] on button "Check out" at bounding box center [307, 315] width 88 height 33
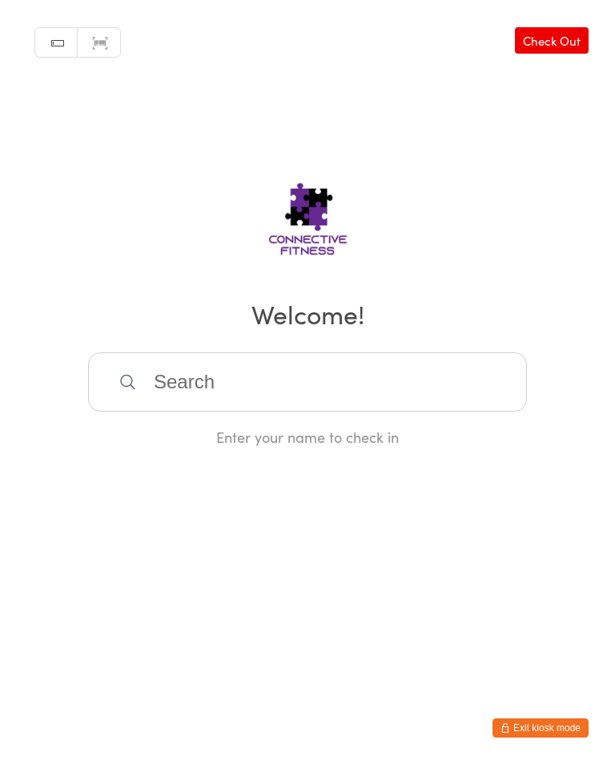
click at [246, 385] on input "search" at bounding box center [307, 381] width 439 height 59
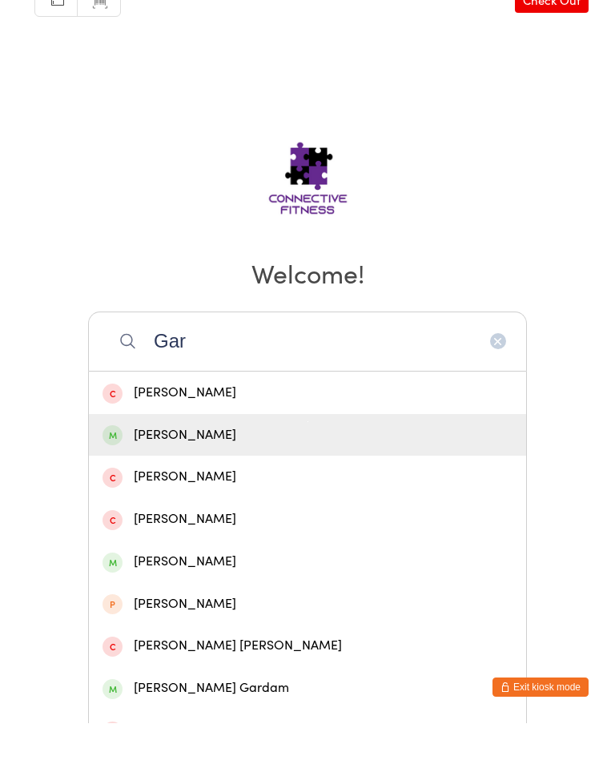
type input "Gar"
click at [213, 465] on div "Gareth Logan" at bounding box center [307, 476] width 410 height 22
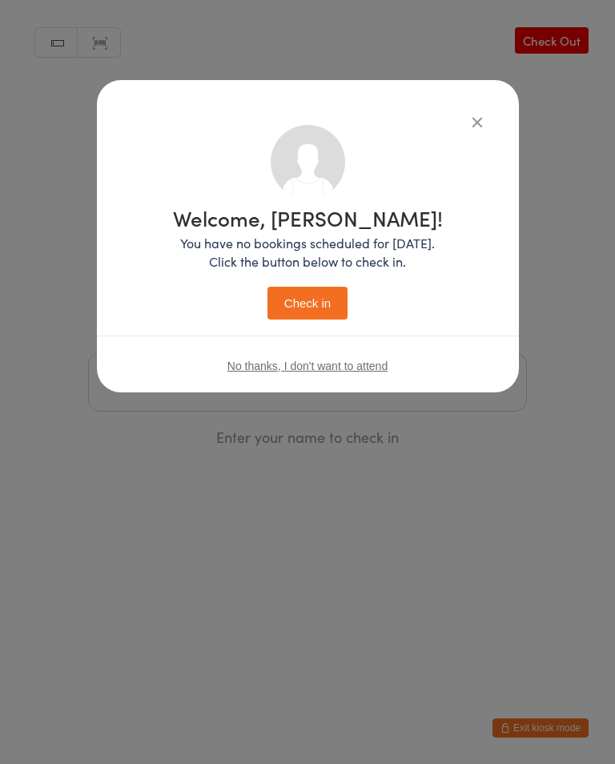
click at [315, 308] on button "Check in" at bounding box center [307, 303] width 80 height 33
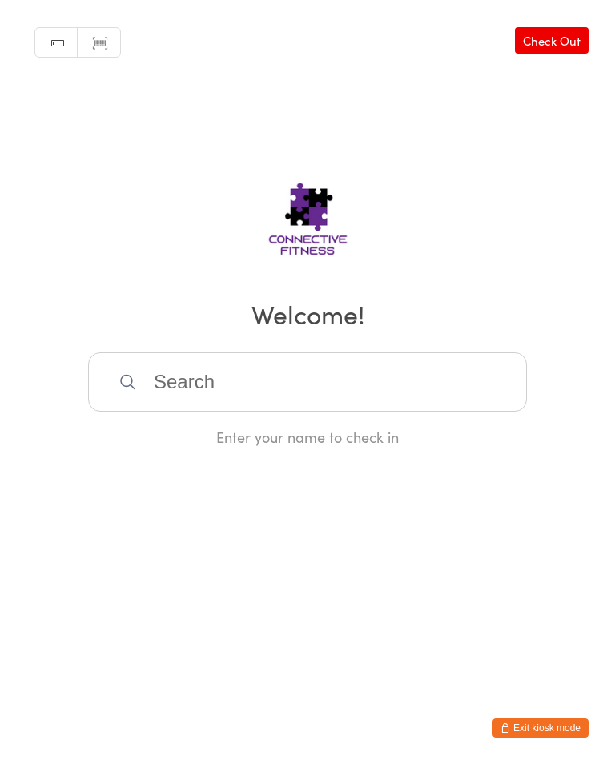
click at [285, 382] on input "search" at bounding box center [307, 381] width 439 height 59
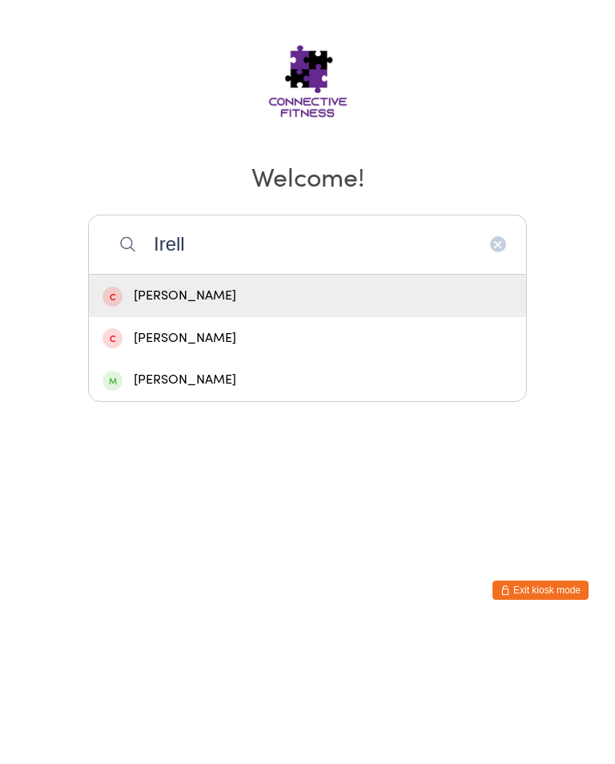
type input "Irell"
click at [182, 496] on div "Kristi Ireland" at bounding box center [307, 517] width 437 height 42
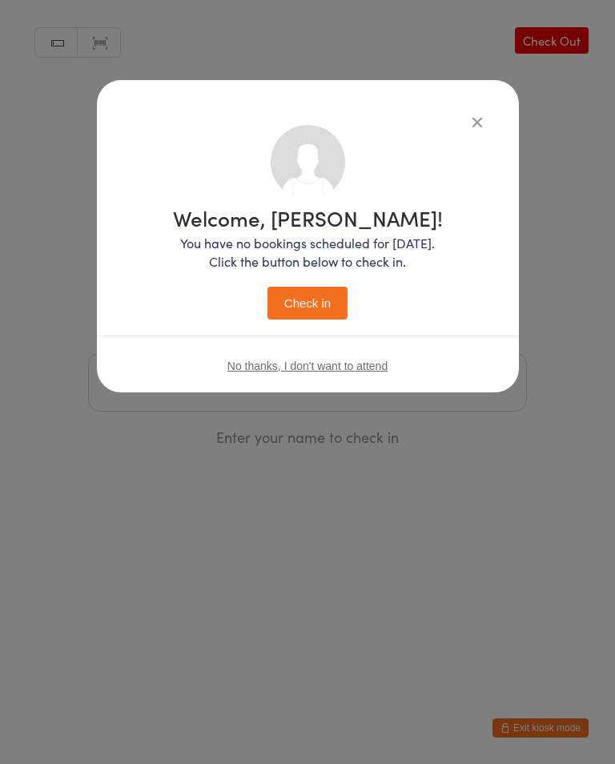
click at [336, 291] on button "Check in" at bounding box center [307, 303] width 80 height 33
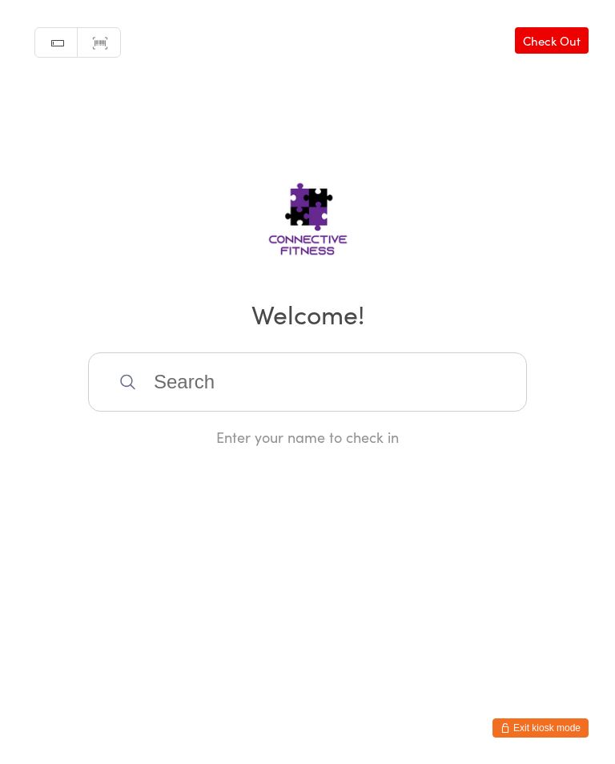
click at [395, 380] on input "search" at bounding box center [307, 381] width 439 height 59
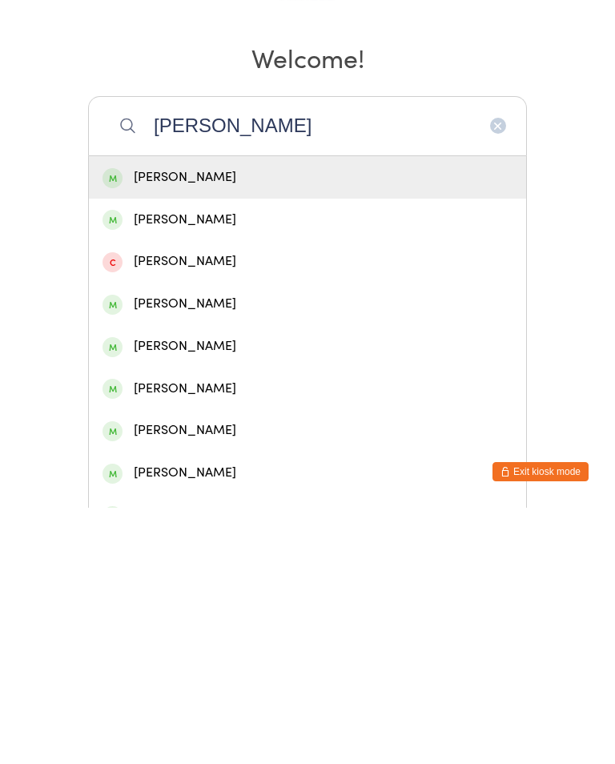
type input "Andreeas"
click at [213, 465] on div "Andreas Faulwetter" at bounding box center [307, 476] width 410 height 22
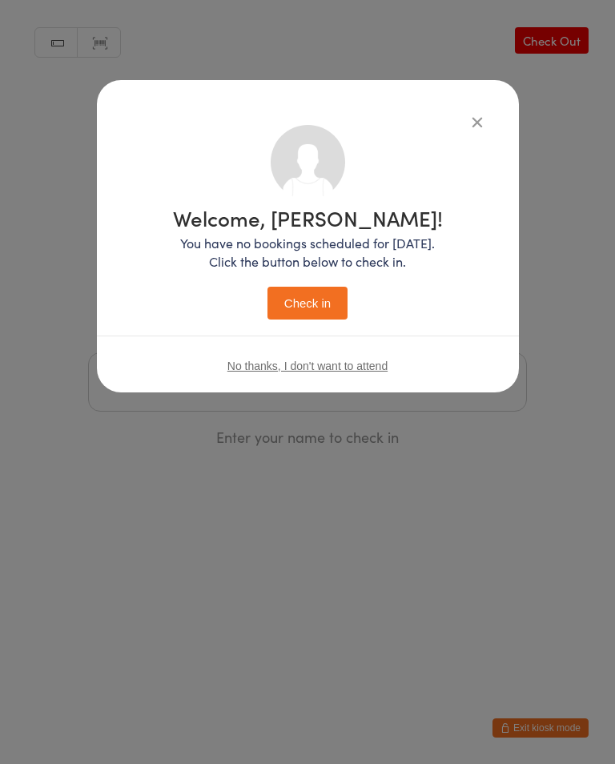
click at [309, 292] on button "Check in" at bounding box center [307, 303] width 80 height 33
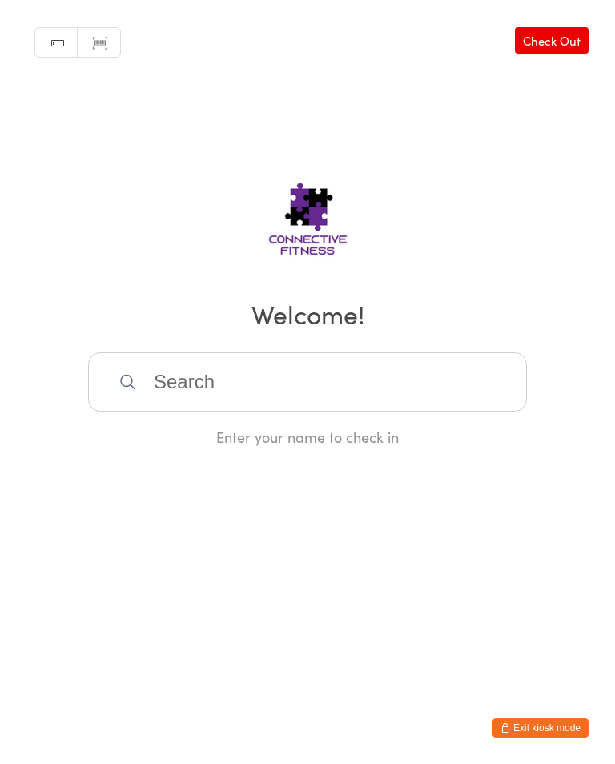
click at [228, 403] on input "search" at bounding box center [307, 381] width 439 height 59
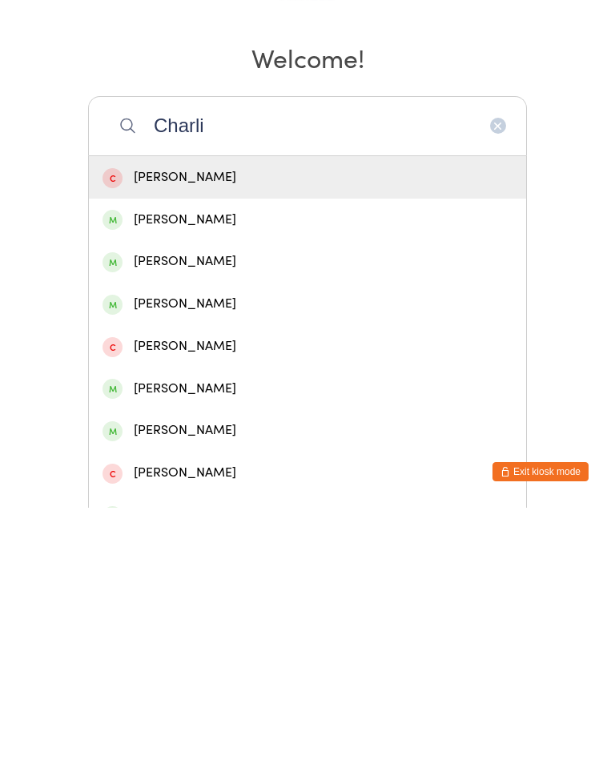
type input "Charli"
click at [185, 465] on div "Charlie Dent" at bounding box center [307, 476] width 410 height 22
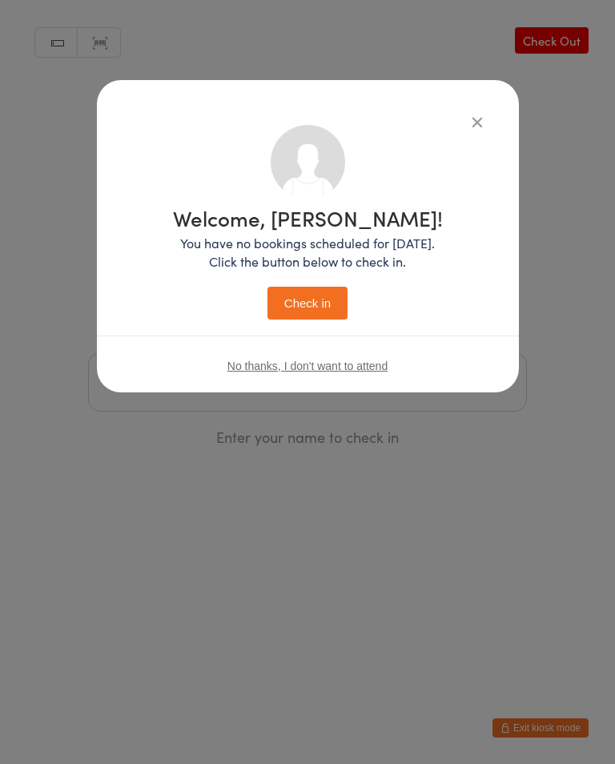
click at [291, 297] on button "Check in" at bounding box center [307, 303] width 80 height 33
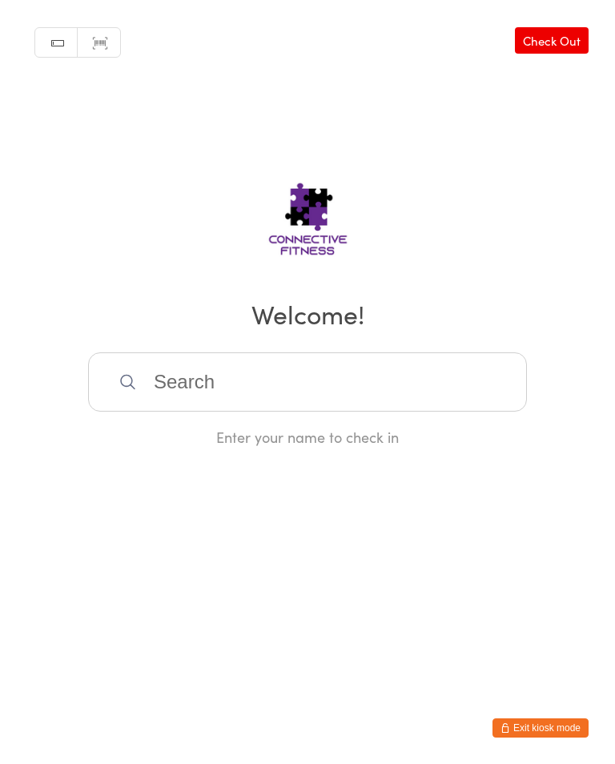
click at [308, 377] on input "search" at bounding box center [307, 381] width 439 height 59
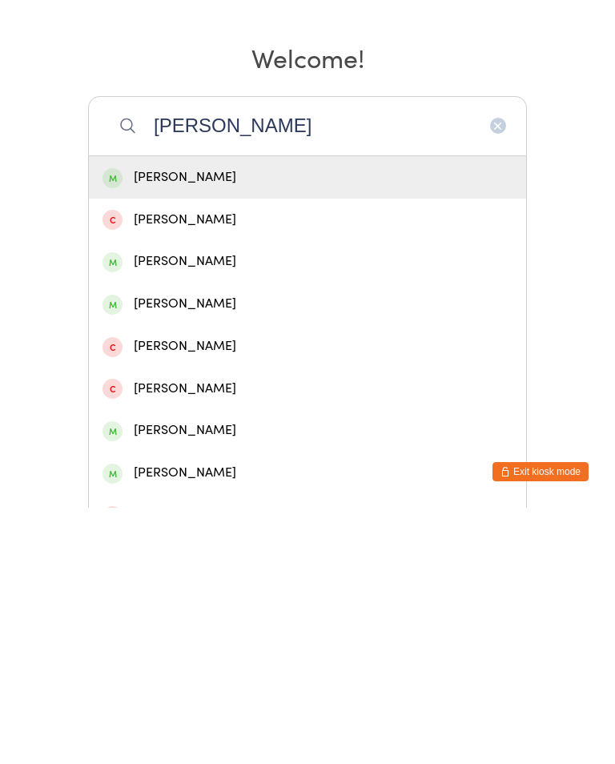
type input "Matthew t"
click at [188, 423] on div "Matthew Taylor" at bounding box center [307, 434] width 410 height 22
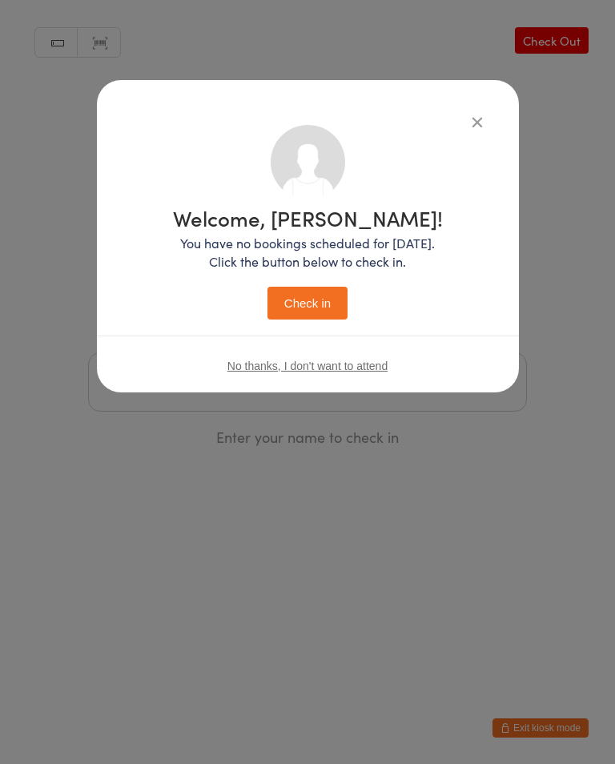
click at [303, 308] on button "Check in" at bounding box center [307, 303] width 80 height 33
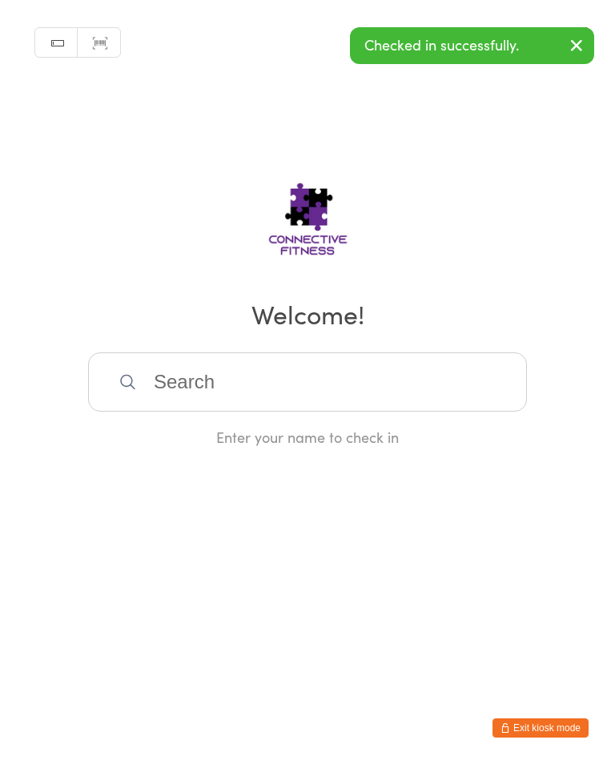
click at [228, 395] on input "search" at bounding box center [307, 381] width 439 height 59
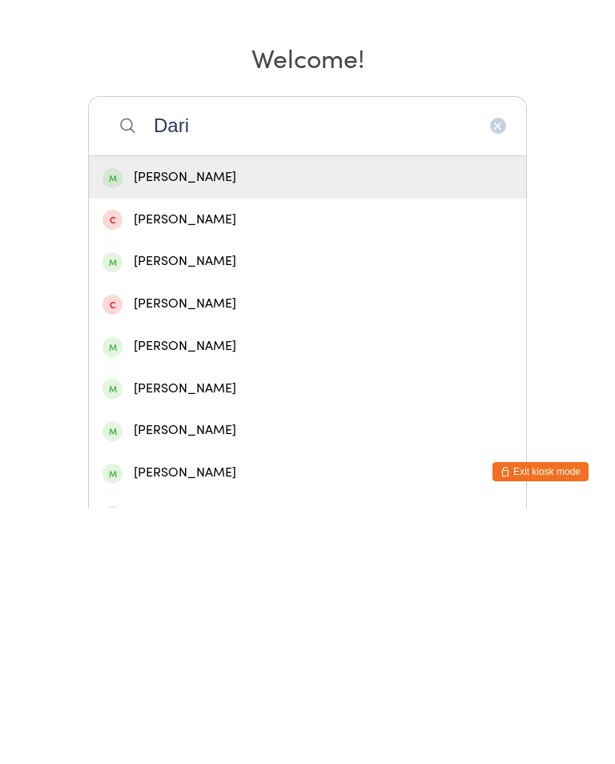
type input "Dari"
click at [174, 423] on div "Darien Lee" at bounding box center [307, 434] width 410 height 22
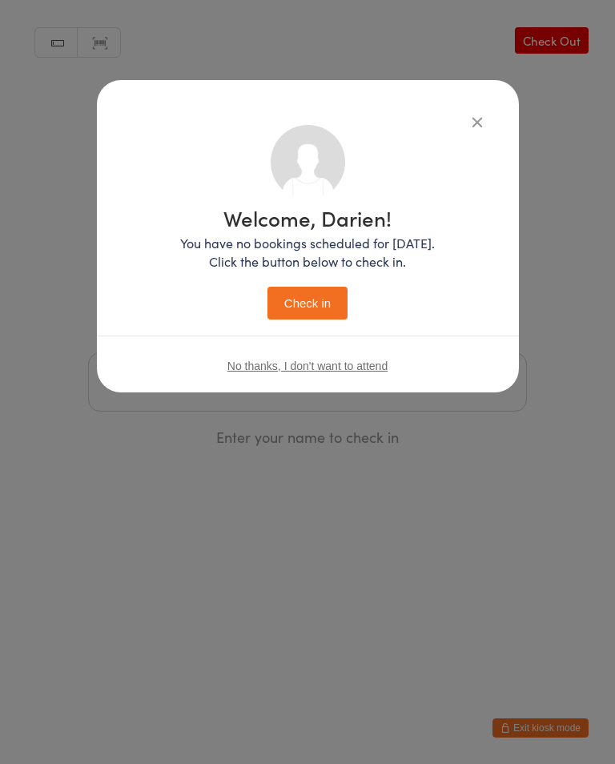
click at [296, 302] on button "Check in" at bounding box center [307, 303] width 80 height 33
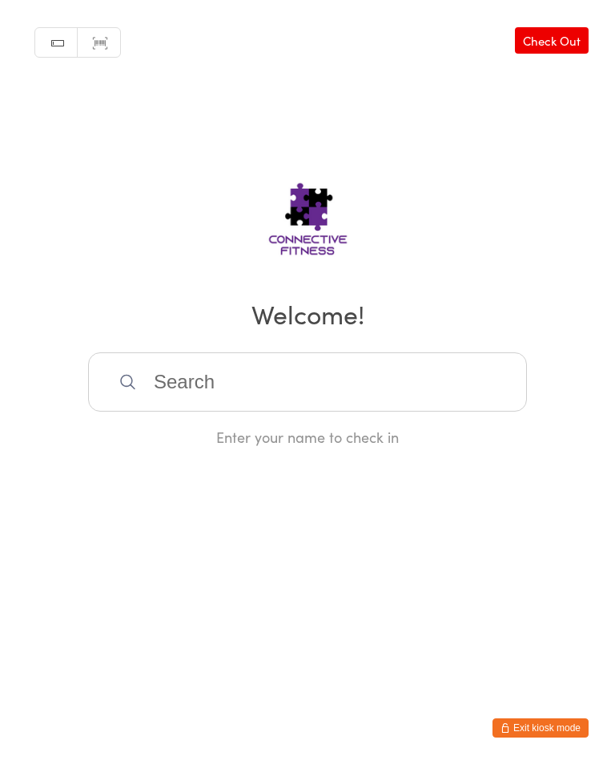
click at [316, 379] on input "search" at bounding box center [307, 381] width 439 height 59
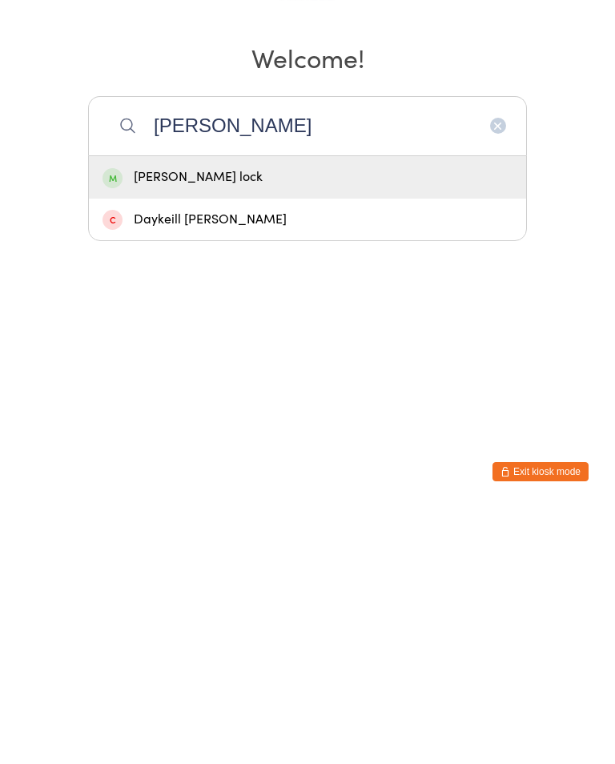
type input "Dill"
click at [471, 412] on div "dillon lock" at bounding box center [307, 433] width 437 height 42
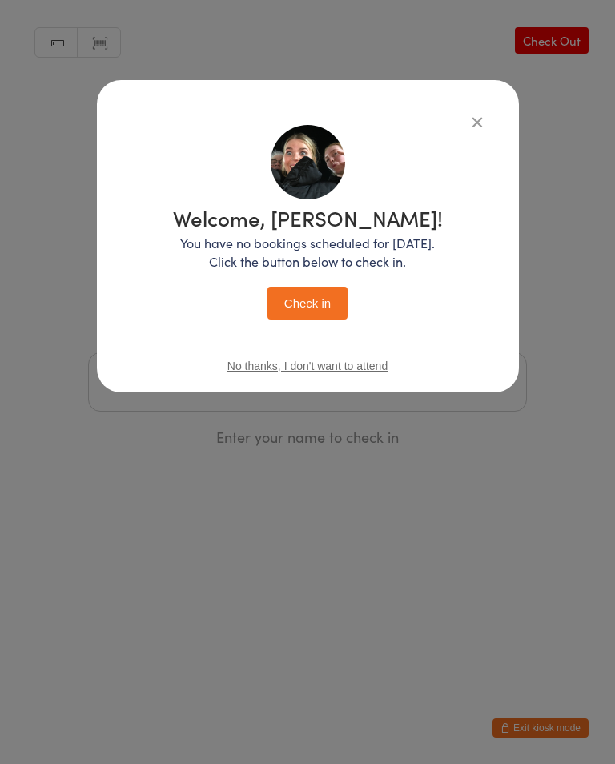
click at [328, 309] on button "Check in" at bounding box center [307, 303] width 80 height 33
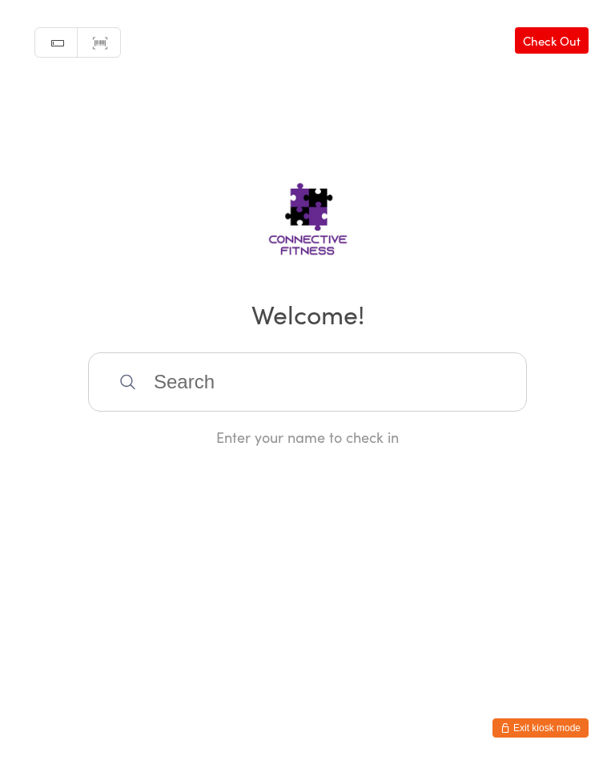
click at [186, 375] on input "search" at bounding box center [307, 381] width 439 height 59
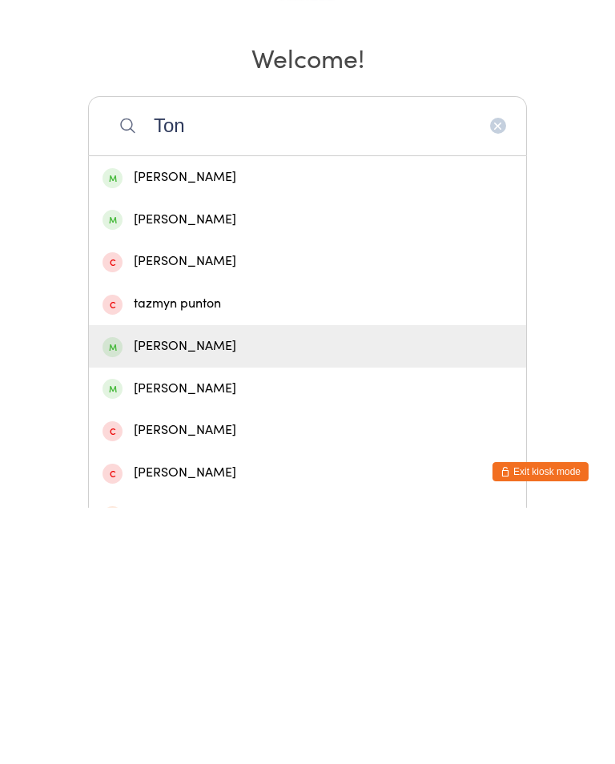
type input "Ton"
click at [169, 591] on div "Tony Dickmann" at bounding box center [307, 602] width 410 height 22
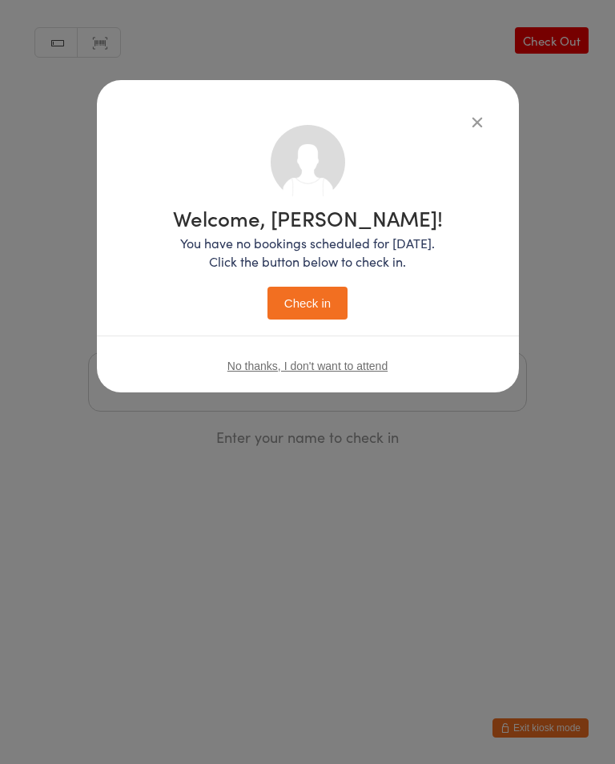
click at [303, 296] on button "Check in" at bounding box center [307, 303] width 80 height 33
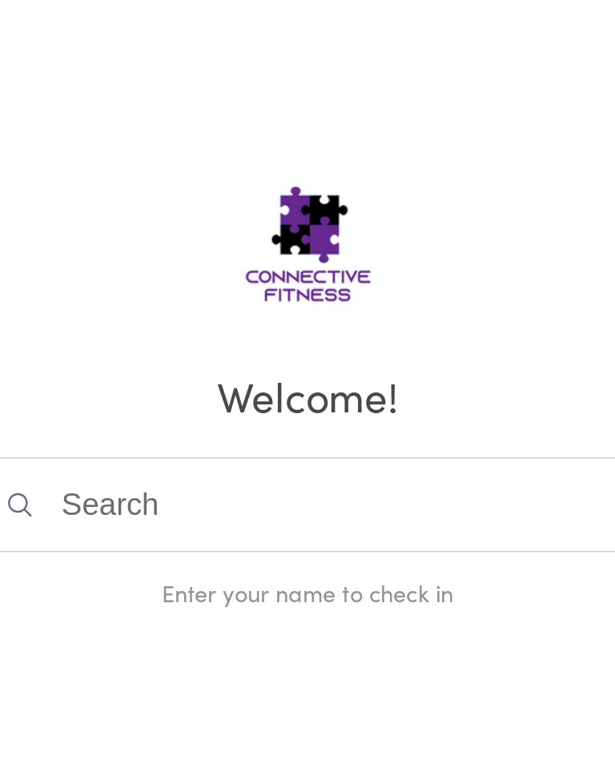
click at [221, 352] on input "search" at bounding box center [307, 381] width 439 height 59
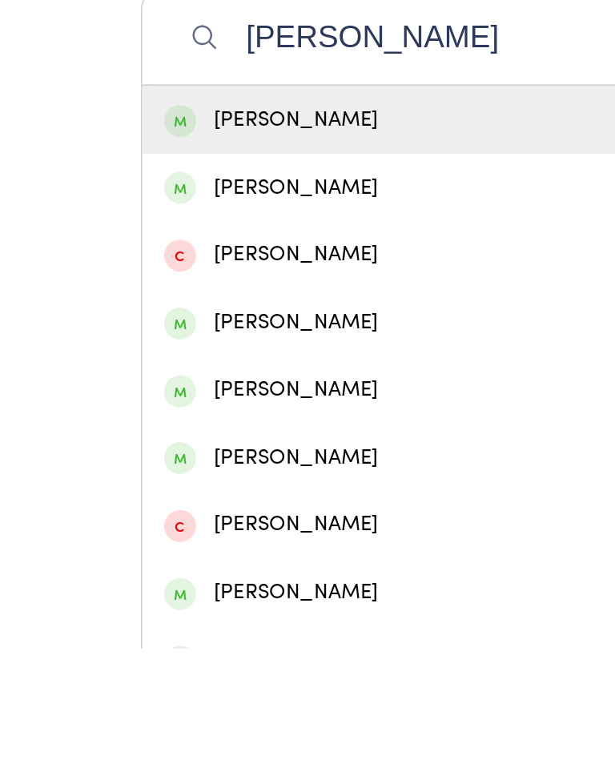
type input "Anna"
click at [214, 465] on div "Anna Curtis" at bounding box center [307, 476] width 410 height 22
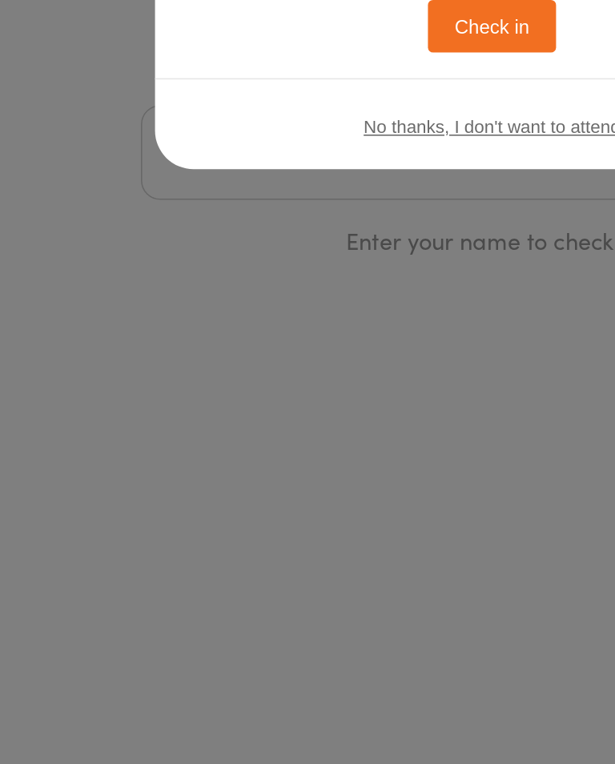
click at [327, 287] on button "Check in" at bounding box center [307, 303] width 80 height 33
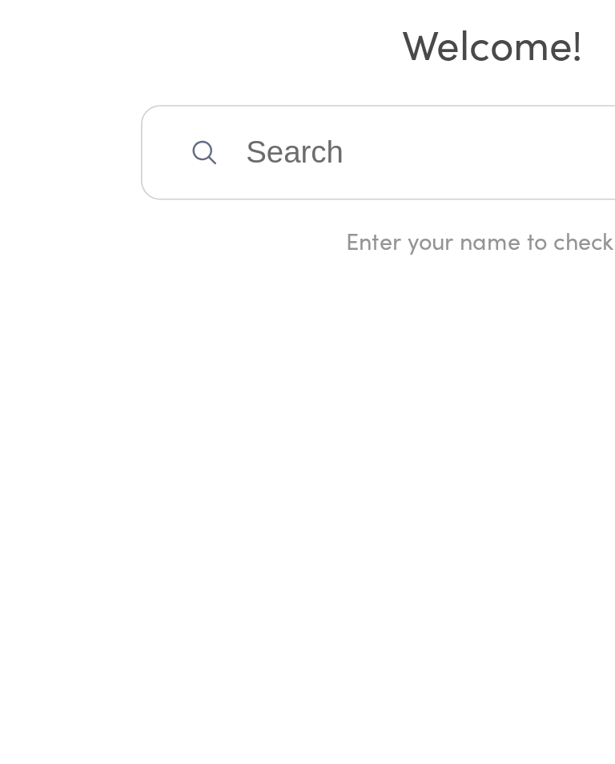
click at [277, 352] on input "search" at bounding box center [307, 381] width 439 height 59
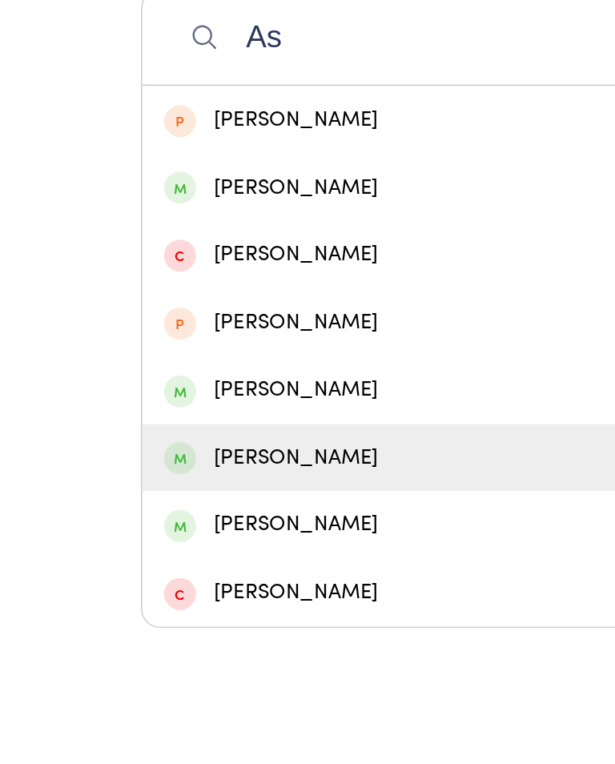
type input "As"
click at [224, 634] on div "Ashton Keed" at bounding box center [307, 645] width 410 height 22
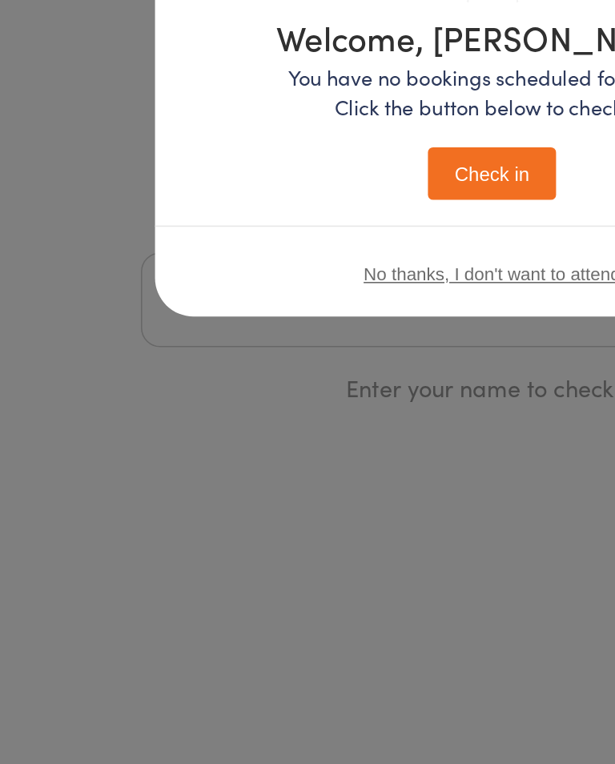
click at [312, 287] on button "Check in" at bounding box center [307, 303] width 80 height 33
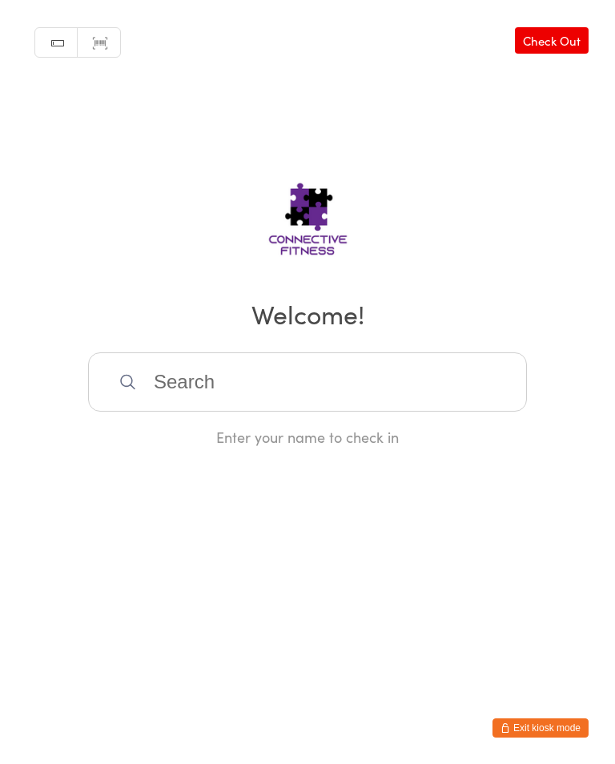
click at [138, 385] on input "search" at bounding box center [307, 381] width 439 height 59
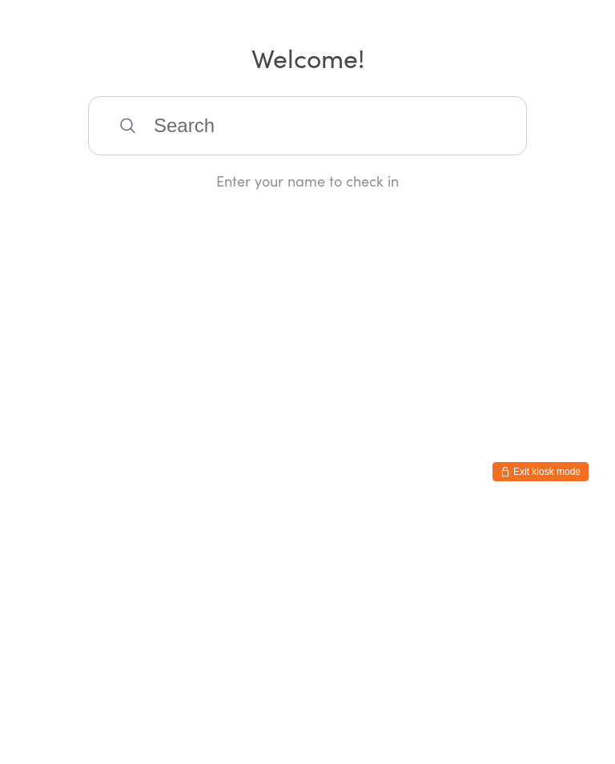
type input "N"
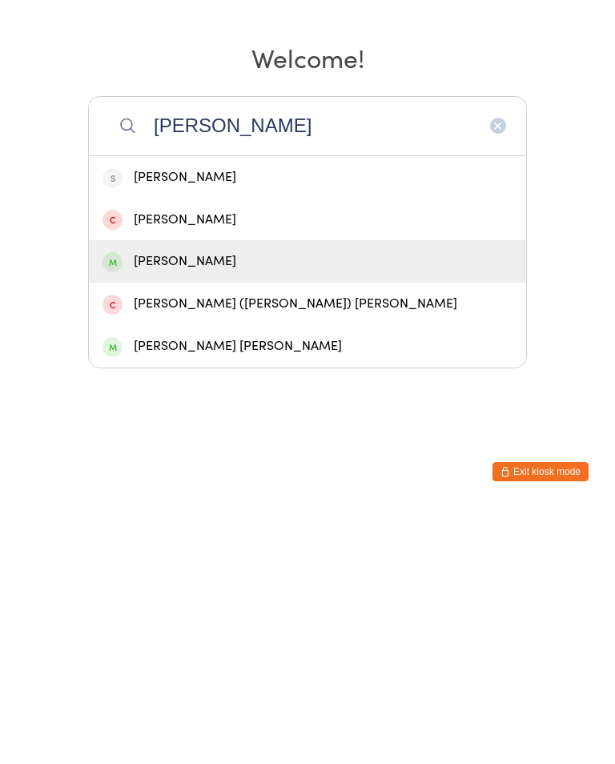
type input "Ian"
click at [173, 507] on div "Ian Hawker" at bounding box center [307, 518] width 410 height 22
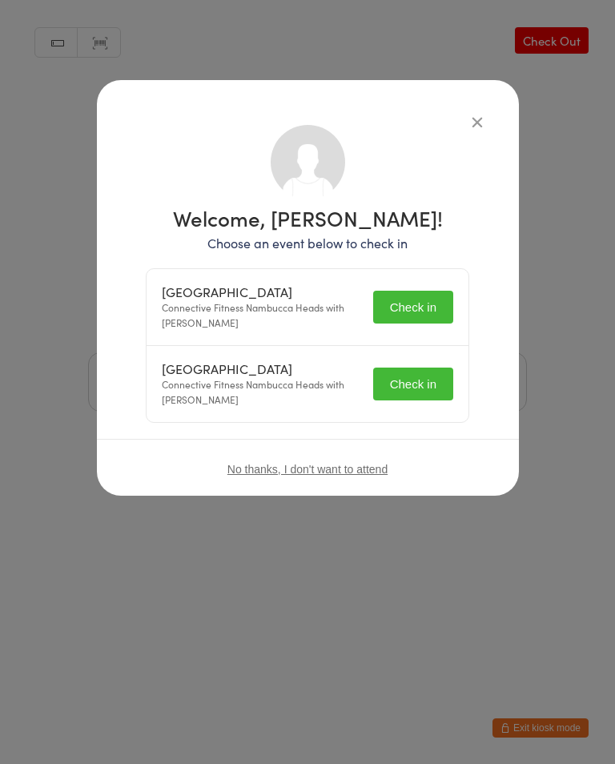
click at [334, 474] on span "No thanks, I don't want to attend" at bounding box center [307, 469] width 160 height 13
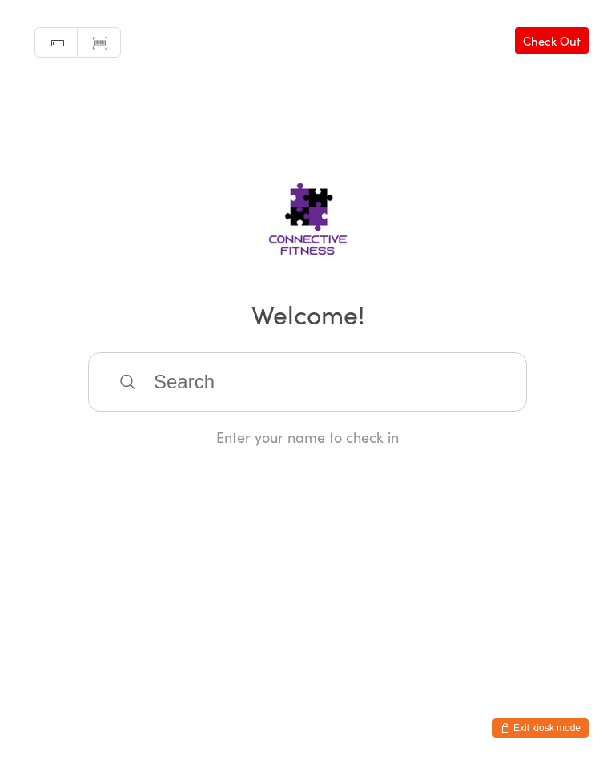
click at [396, 384] on input "search" at bounding box center [307, 381] width 439 height 59
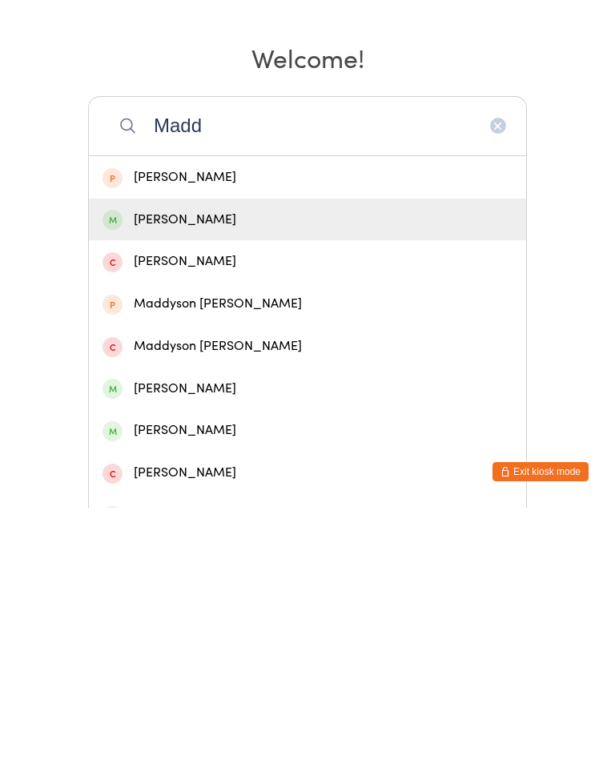
type input "Madd"
click at [338, 465] on div "Maddison Bates" at bounding box center [307, 476] width 410 height 22
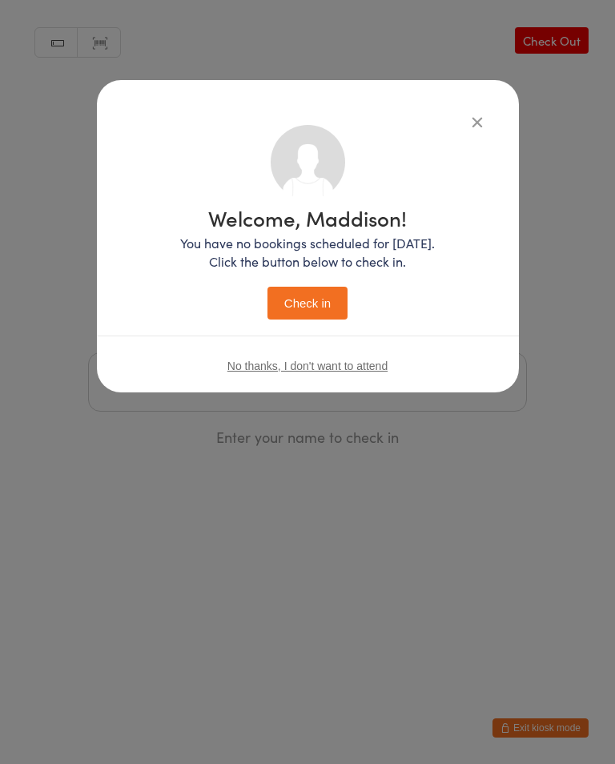
click at [338, 285] on div "Welcome, Maddison! You have no bookings scheduled for today. Click the button b…" at bounding box center [307, 263] width 255 height 112
click at [339, 314] on button "Check in" at bounding box center [307, 303] width 80 height 33
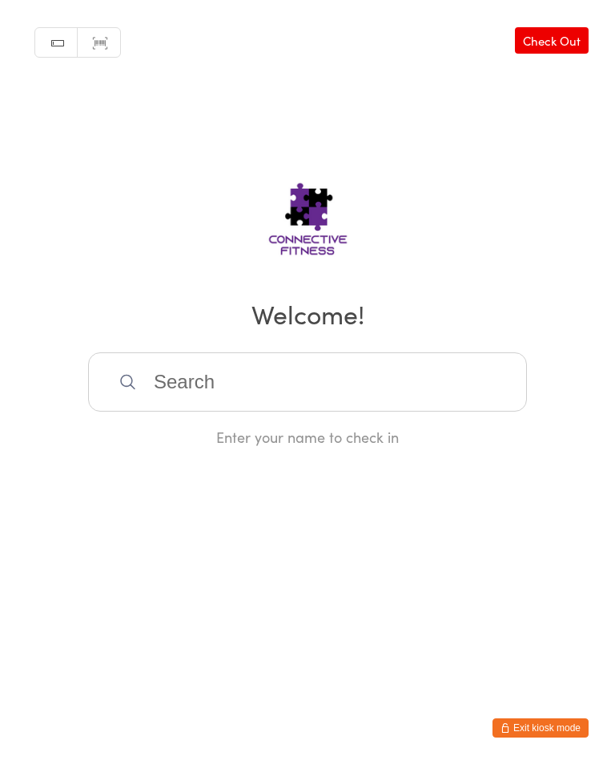
click at [380, 379] on input "search" at bounding box center [307, 381] width 439 height 59
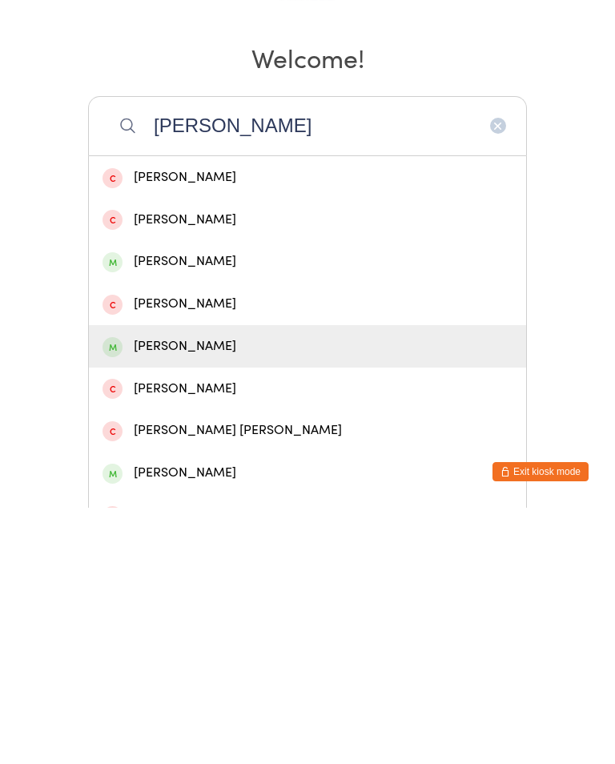
type input "Laura"
click at [237, 591] on div "Laura Partridge" at bounding box center [307, 602] width 410 height 22
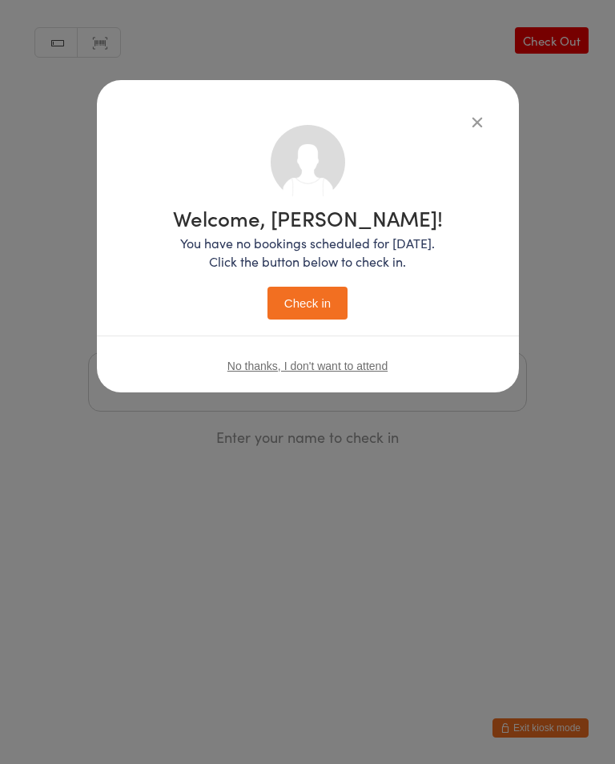
click at [311, 301] on button "Check in" at bounding box center [307, 303] width 80 height 33
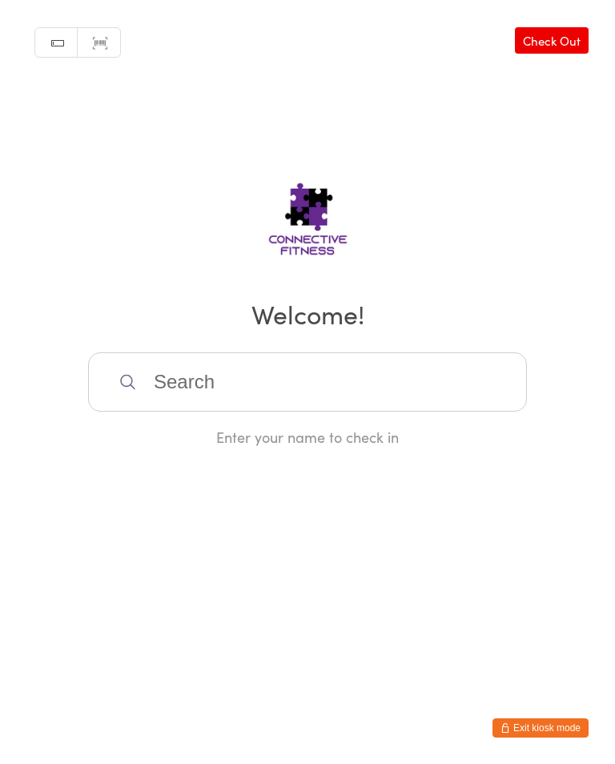
click at [212, 390] on input "search" at bounding box center [307, 381] width 439 height 59
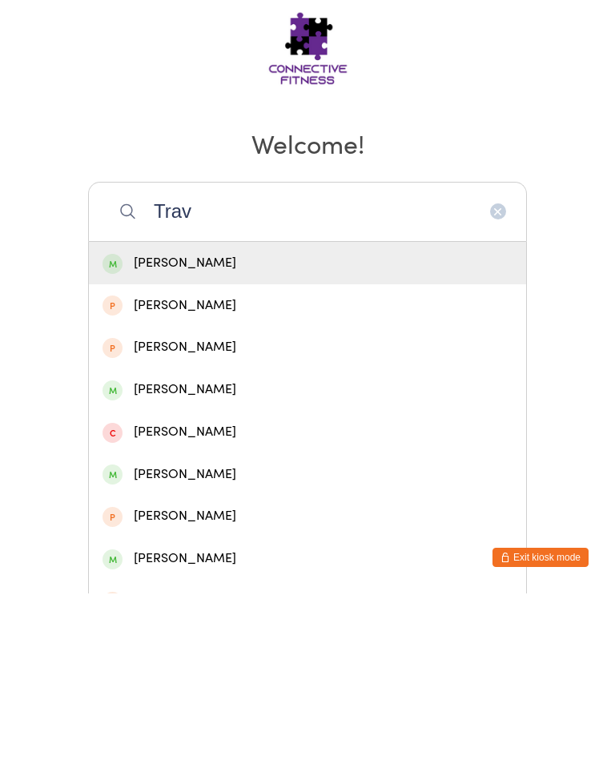
type input "Trav"
click at [183, 423] on div "Travis Pocock" at bounding box center [307, 434] width 410 height 22
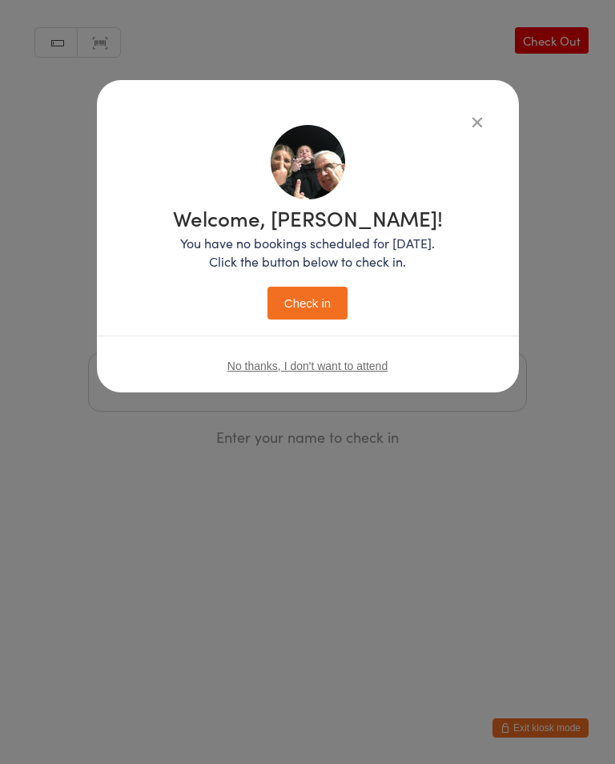
click at [303, 306] on button "Check in" at bounding box center [307, 303] width 80 height 33
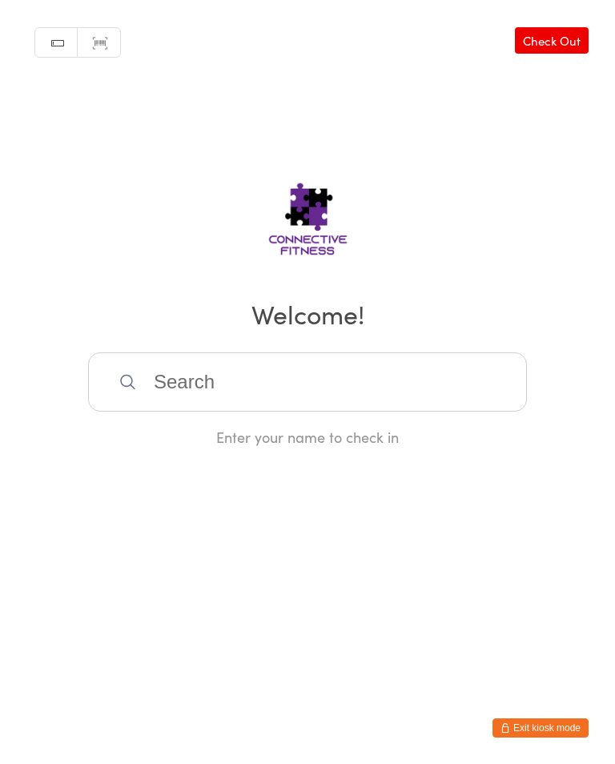
click at [166, 390] on input "search" at bounding box center [307, 381] width 439 height 59
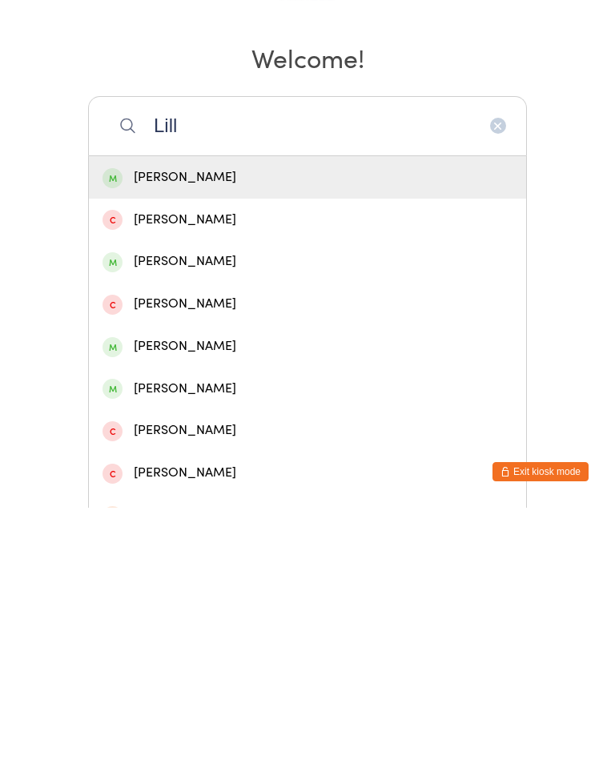
type input "Lill"
click at [152, 591] on div "Lilla Walburn" at bounding box center [307, 602] width 410 height 22
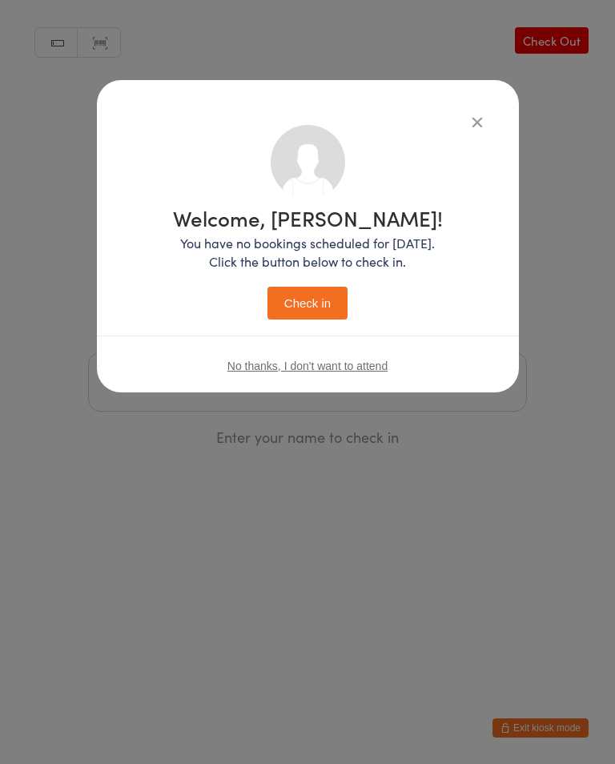
click at [309, 302] on button "Check in" at bounding box center [307, 303] width 80 height 33
